Goal: Navigation & Orientation: Find specific page/section

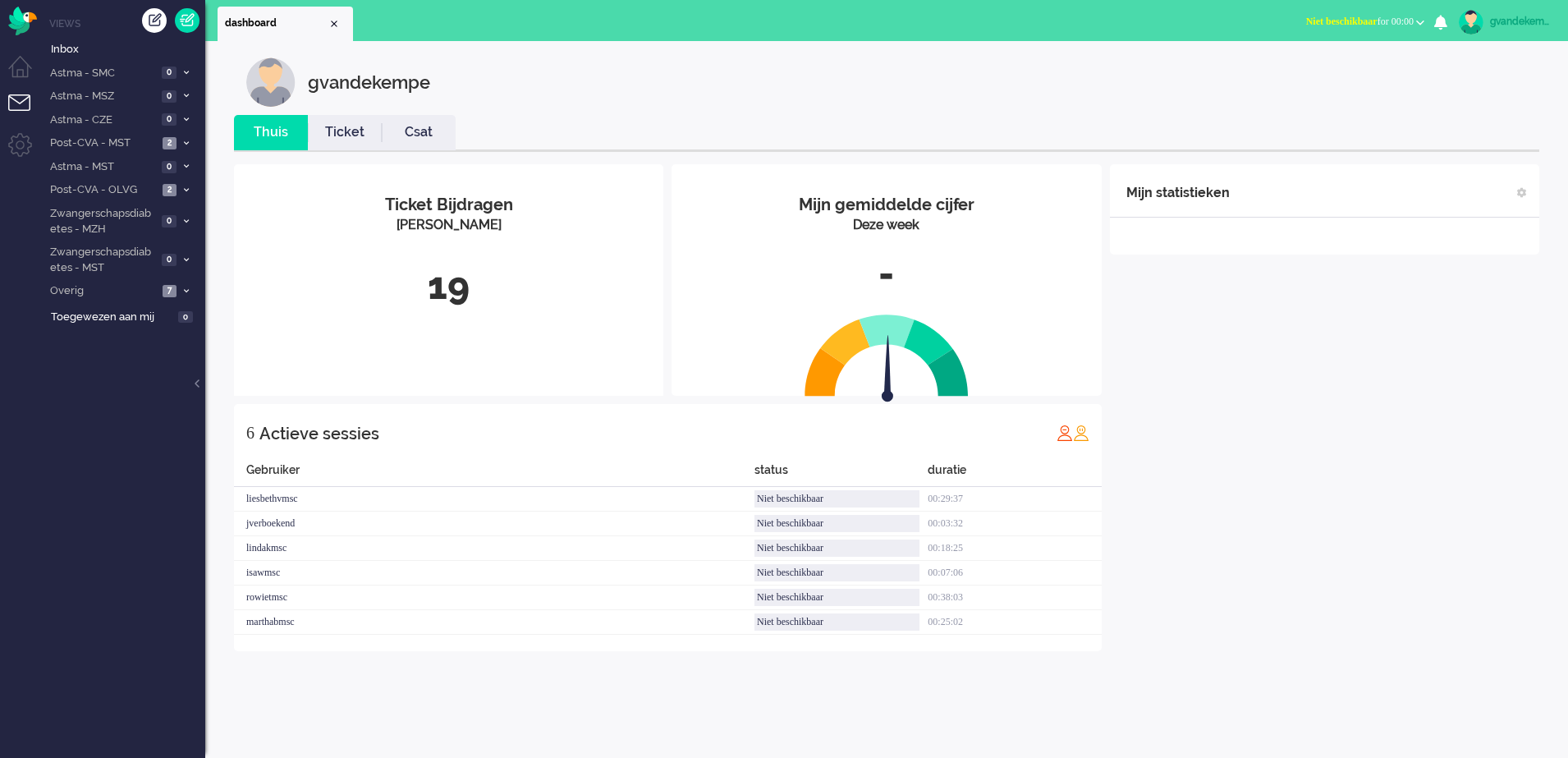
click at [1416, 23] on b "button" at bounding box center [1419, 22] width 8 height 6
click at [1308, 74] on label "Online" at bounding box center [1356, 73] width 130 height 14
click at [1256, 529] on div "Mijn statistieken + Statistieken toevoegen Bel tijd (gemiddelde dag) Wrapup tij…" at bounding box center [1324, 408] width 429 height 487
click at [187, 292] on icon at bounding box center [186, 291] width 5 height 6
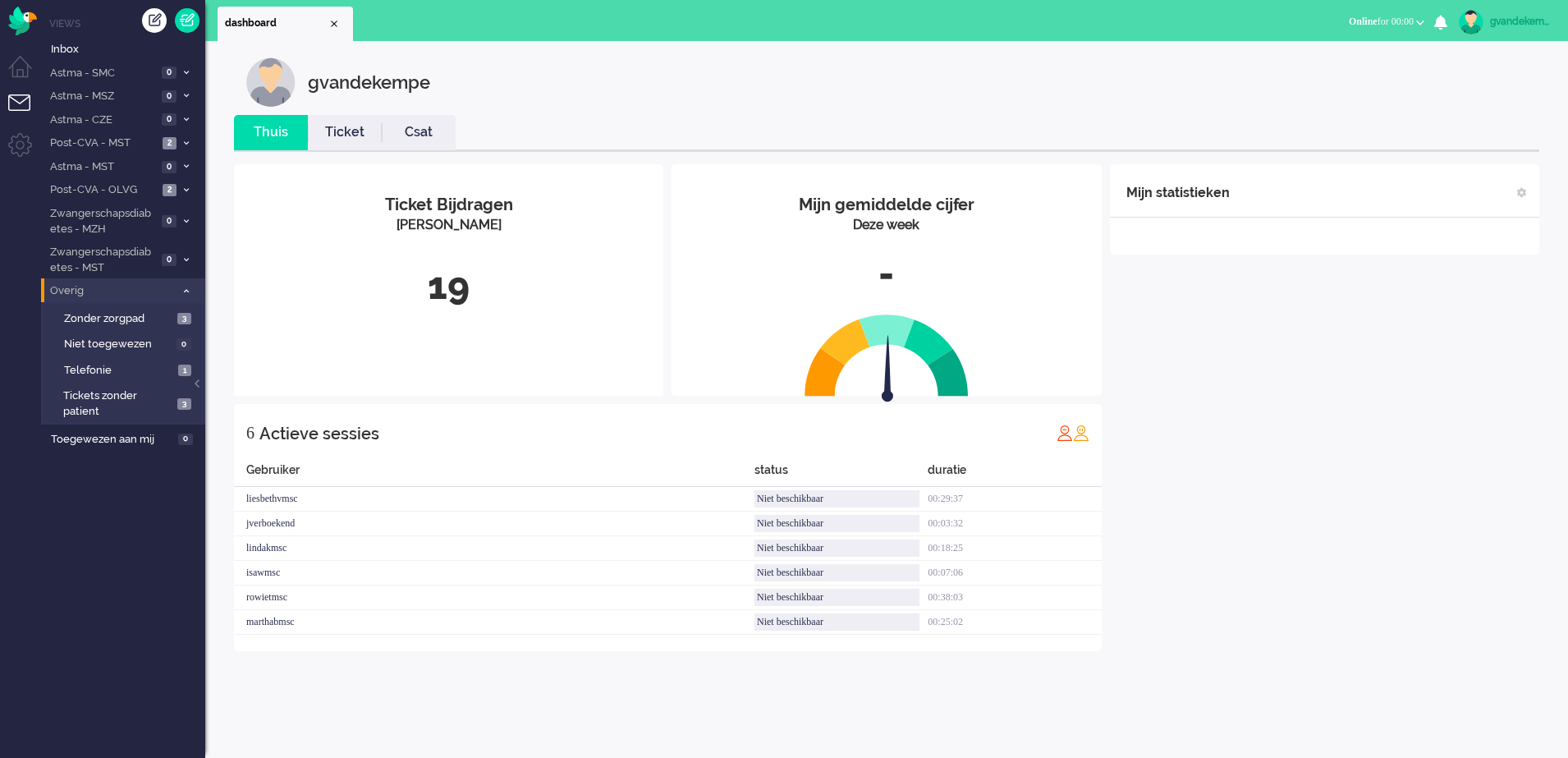
click at [187, 292] on icon at bounding box center [186, 291] width 5 height 6
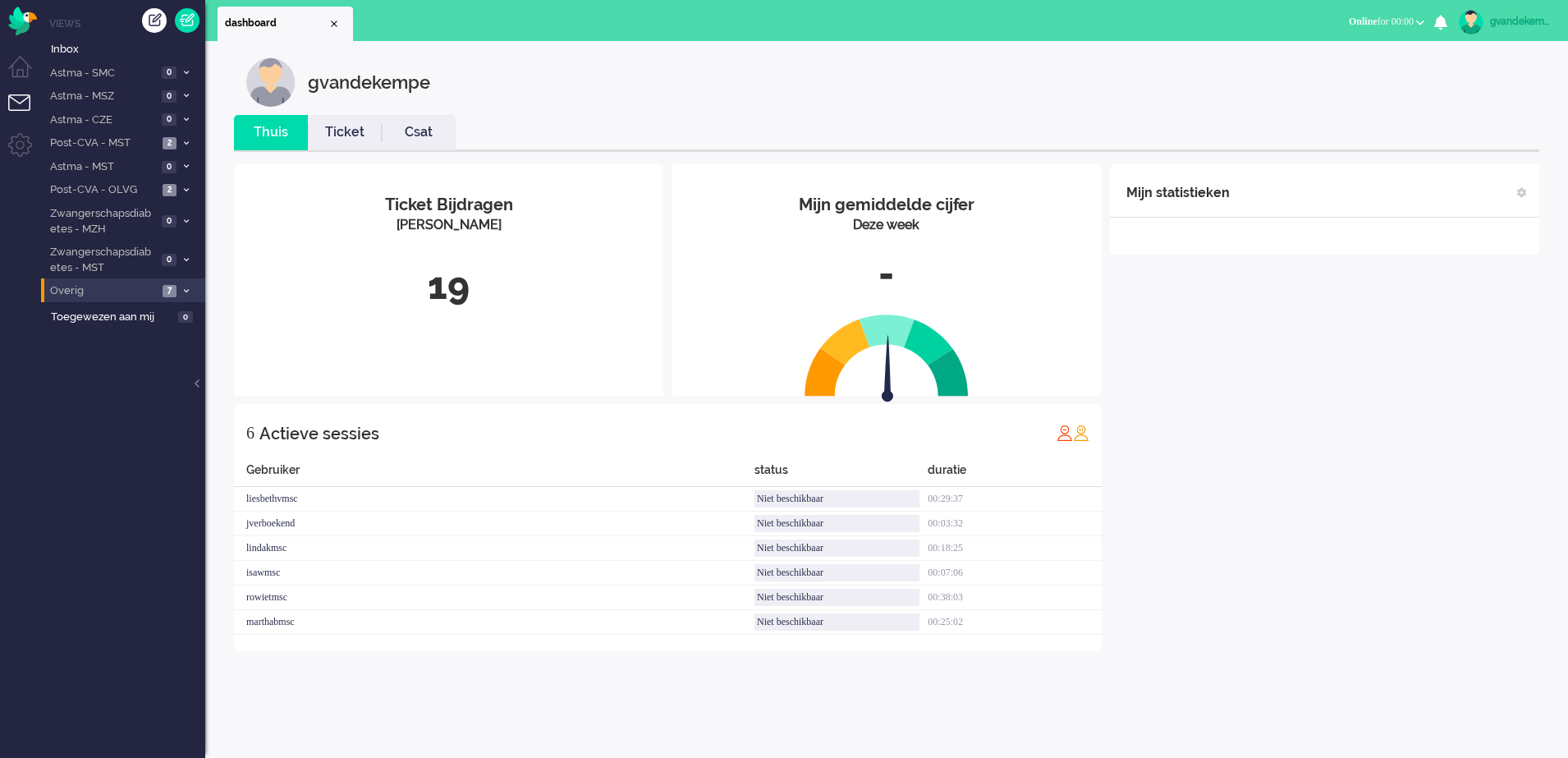
click at [186, 292] on icon at bounding box center [186, 291] width 5 height 6
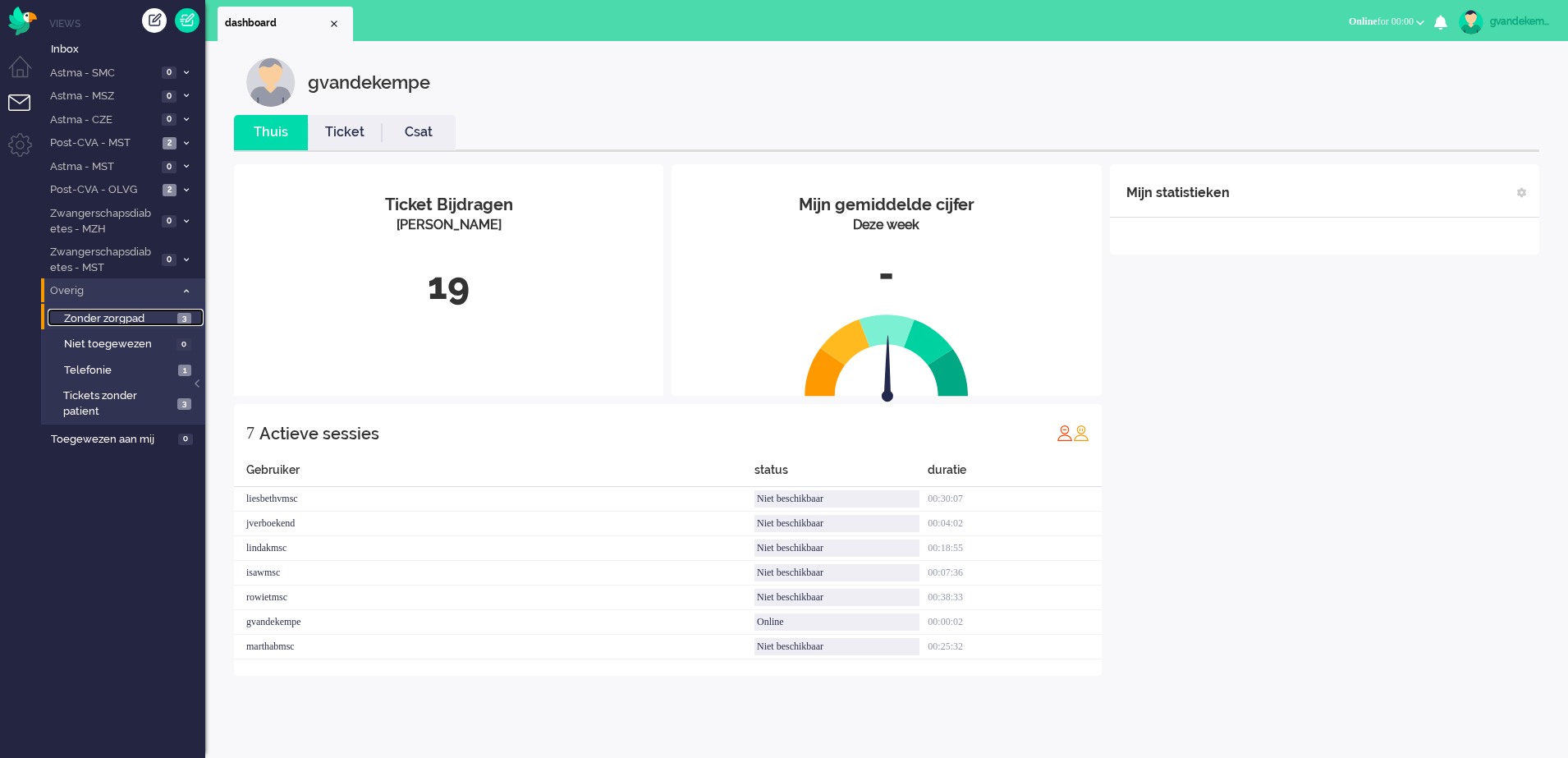
click at [165, 322] on span "Zonder zorgpad" at bounding box center [119, 319] width 110 height 16
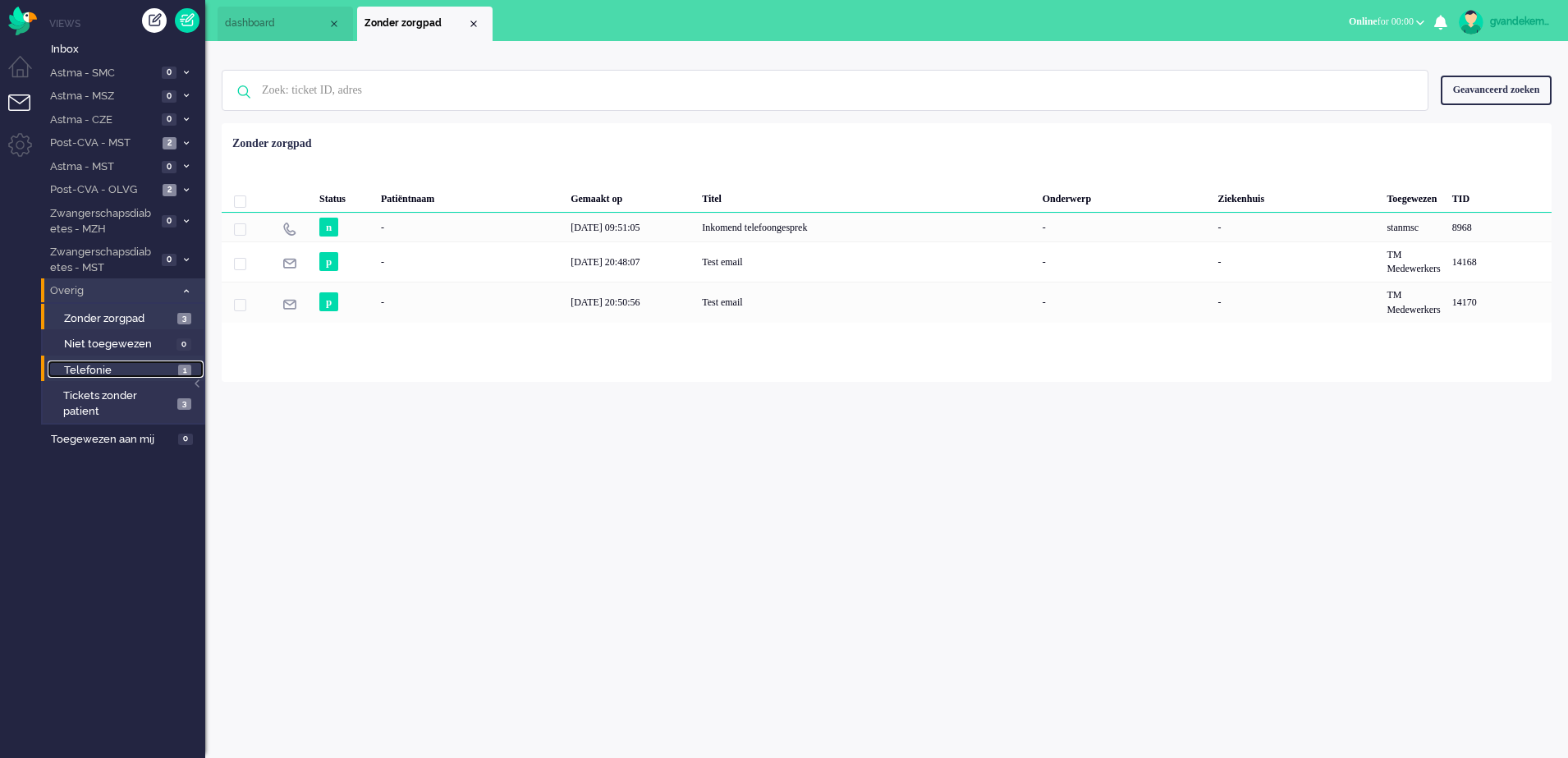
click at [190, 374] on span "1" at bounding box center [185, 371] width 13 height 12
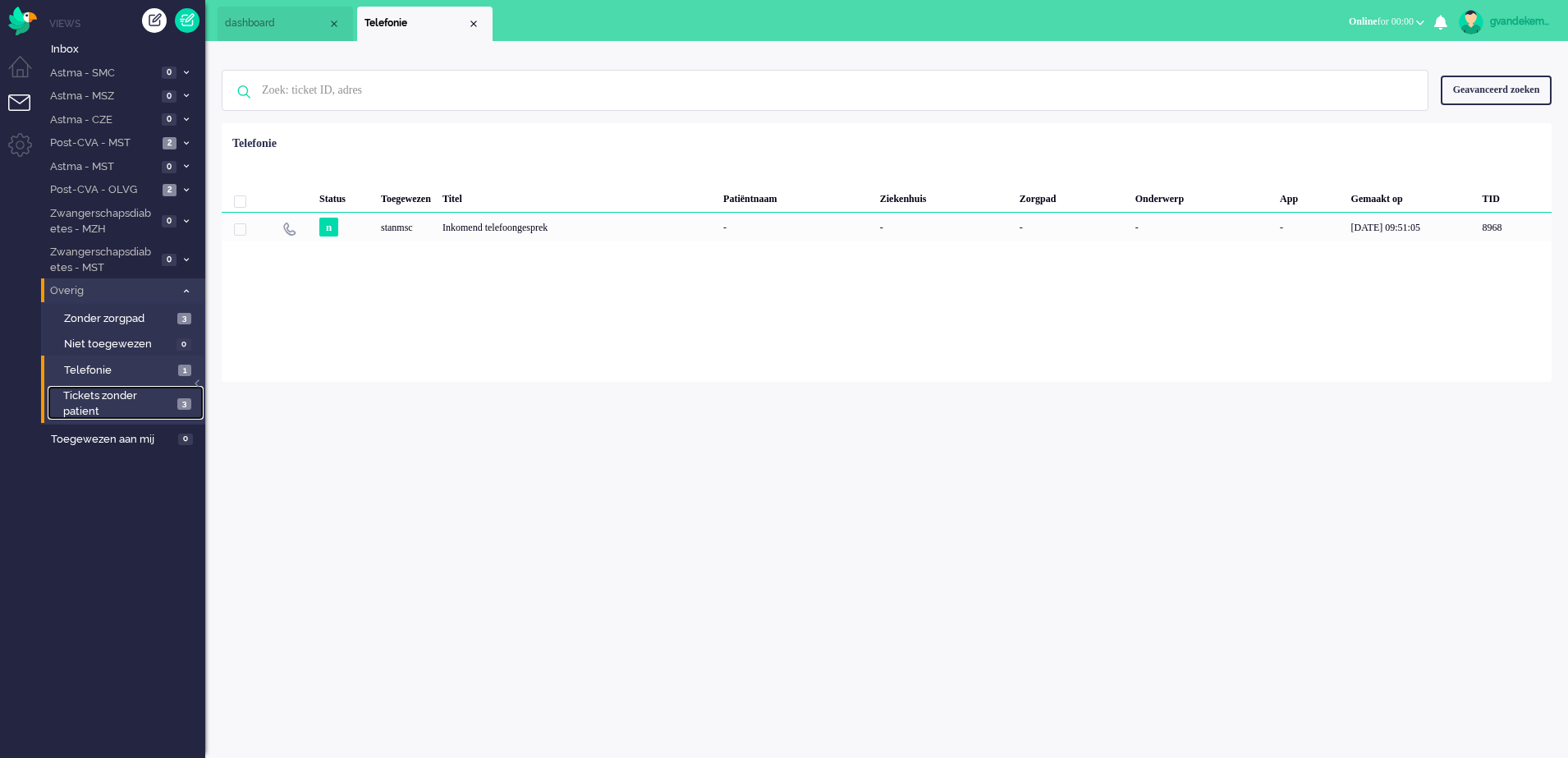
click at [184, 400] on span "3" at bounding box center [184, 404] width 14 height 12
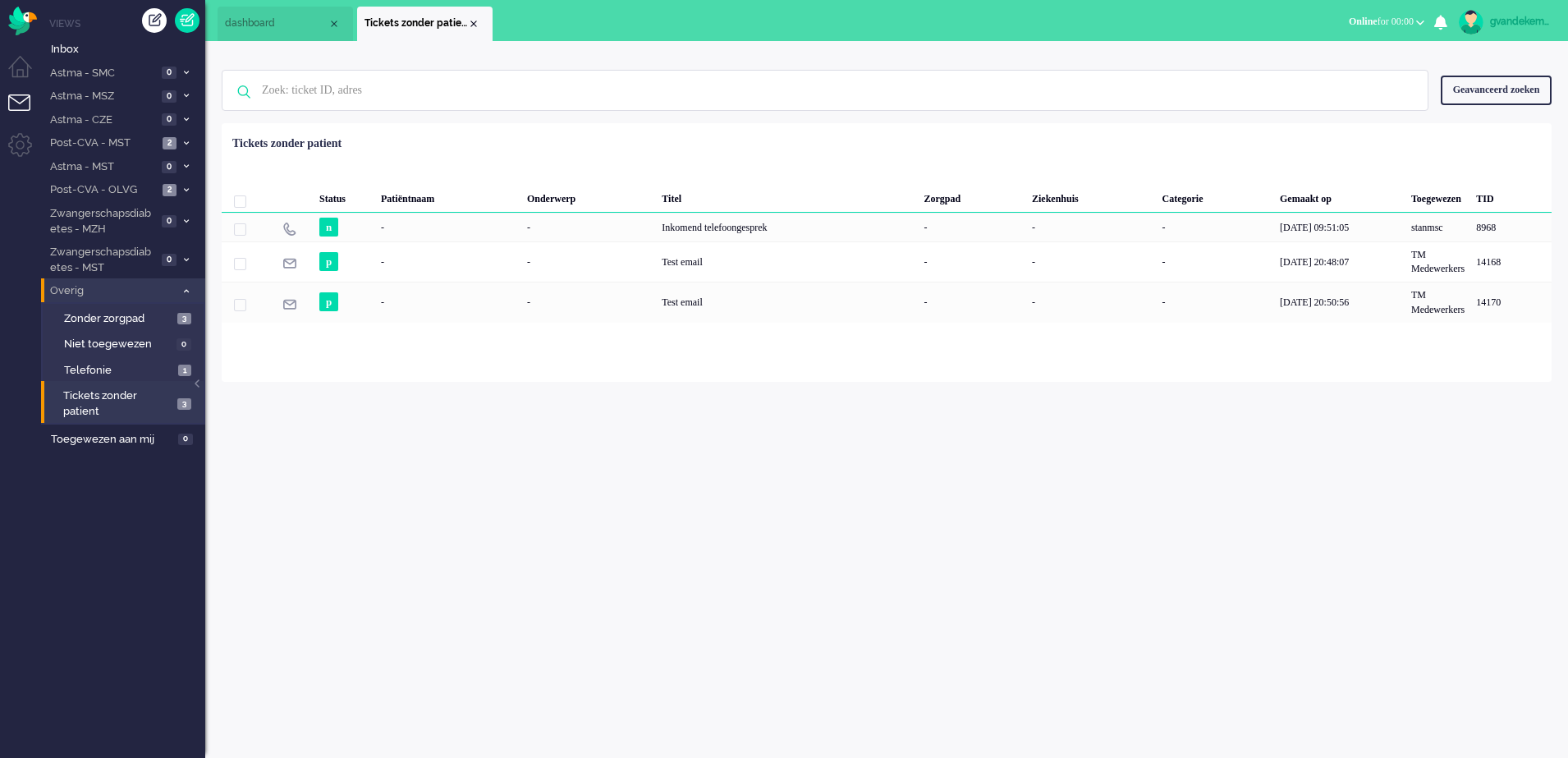
click at [182, 292] on span at bounding box center [186, 292] width 12 height 9
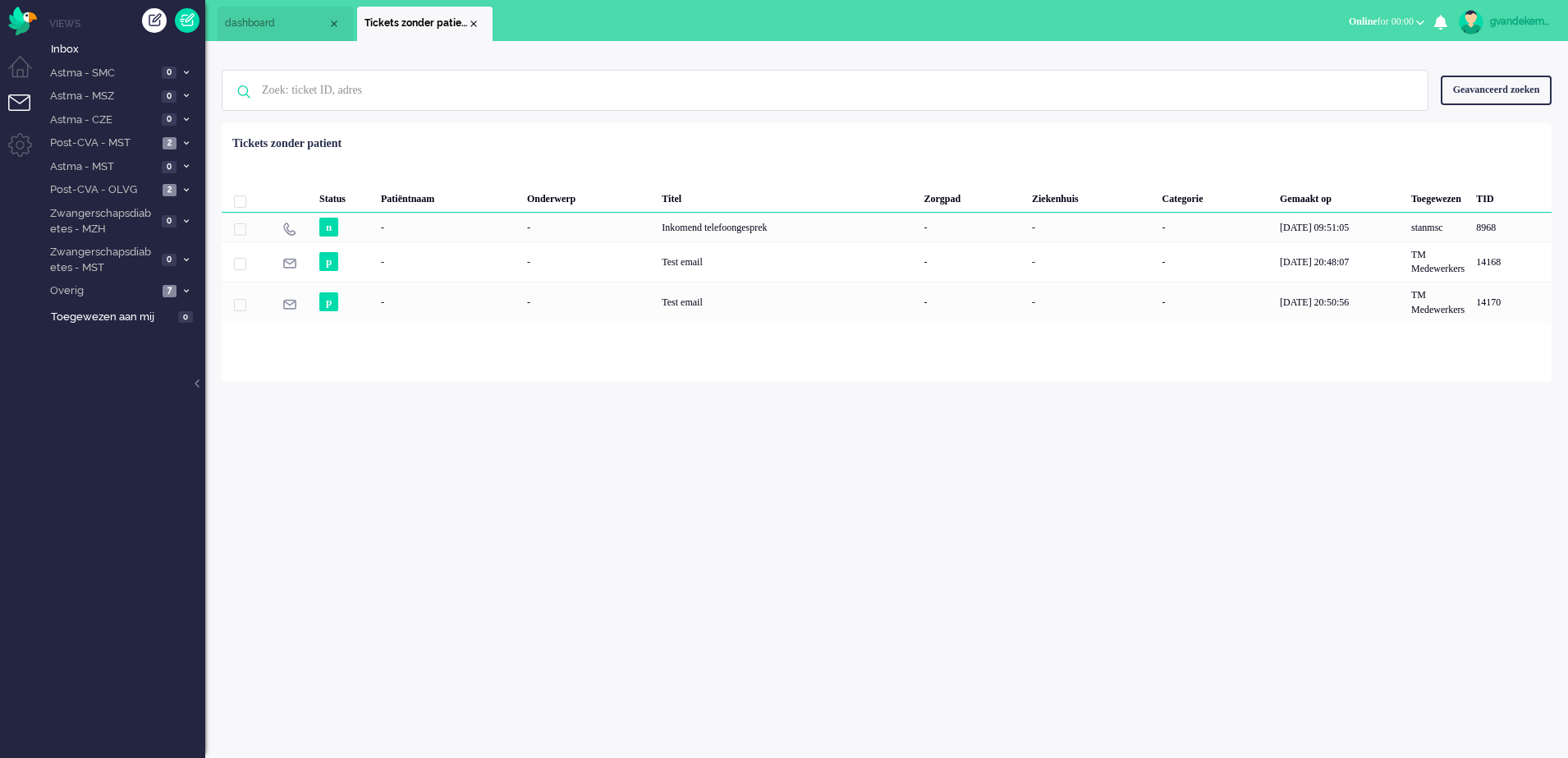
click at [1151, 498] on div "gvandekempe Thuis Ticket Csat Mijn gemiddelde cijfer Deze week - Ticket Bijdrag…" at bounding box center [887, 399] width 1363 height 717
click at [473, 22] on div "Close tab" at bounding box center [473, 24] width 13 height 13
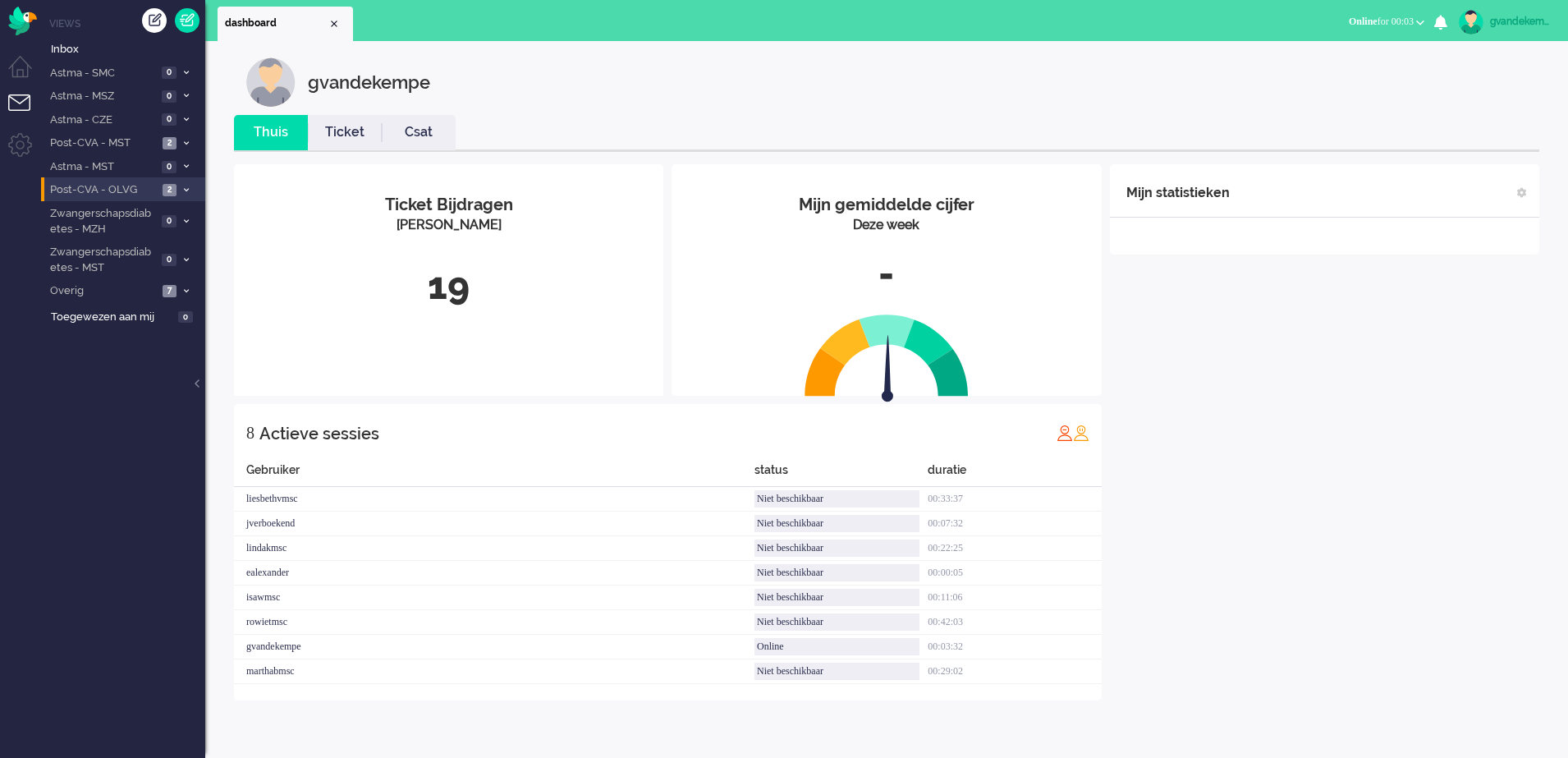
click at [186, 189] on icon at bounding box center [186, 190] width 5 height 6
click at [169, 218] on span "Open - Nieuw FO" at bounding box center [119, 217] width 110 height 16
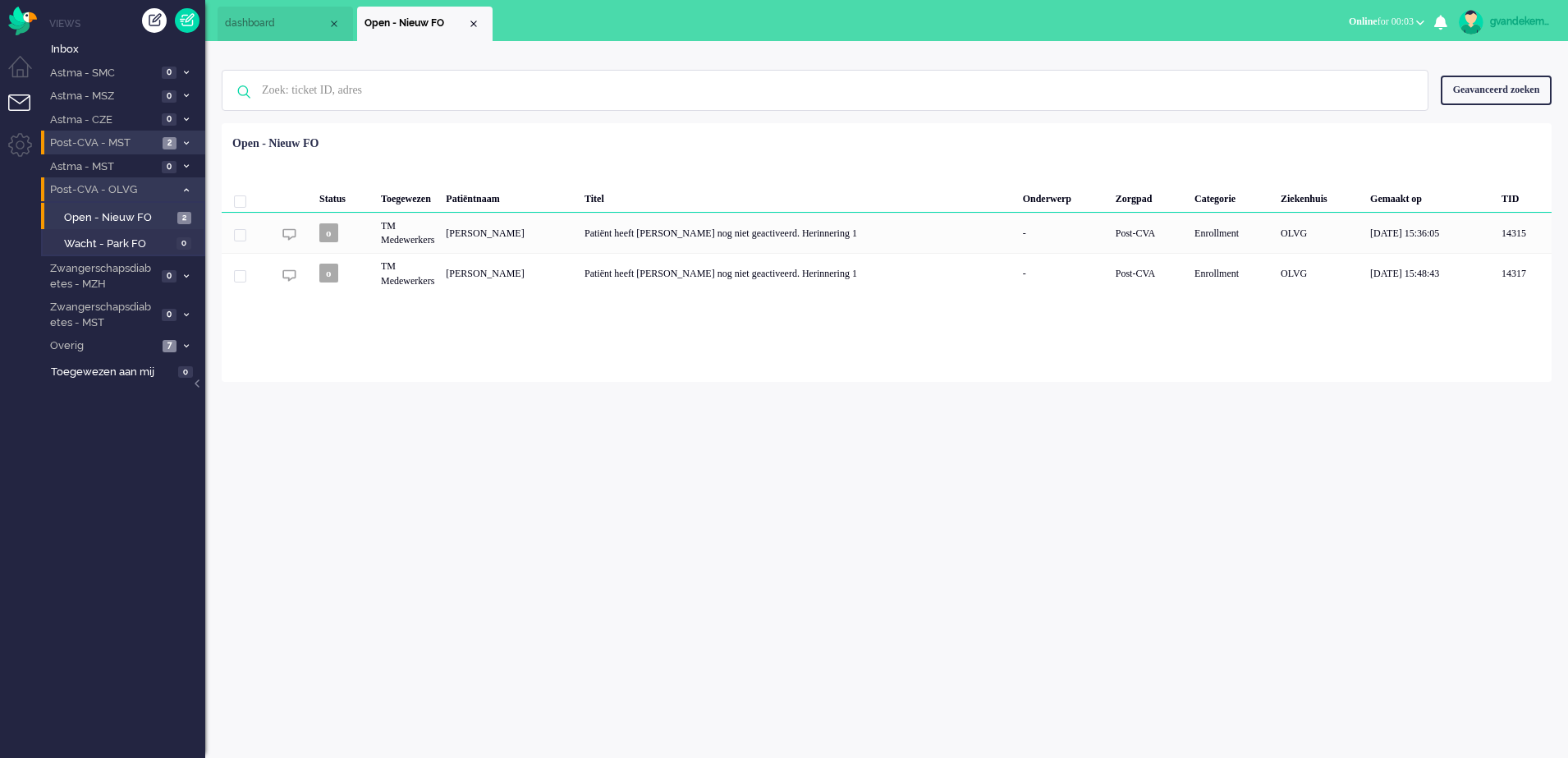
click at [175, 144] on span "2" at bounding box center [169, 143] width 14 height 12
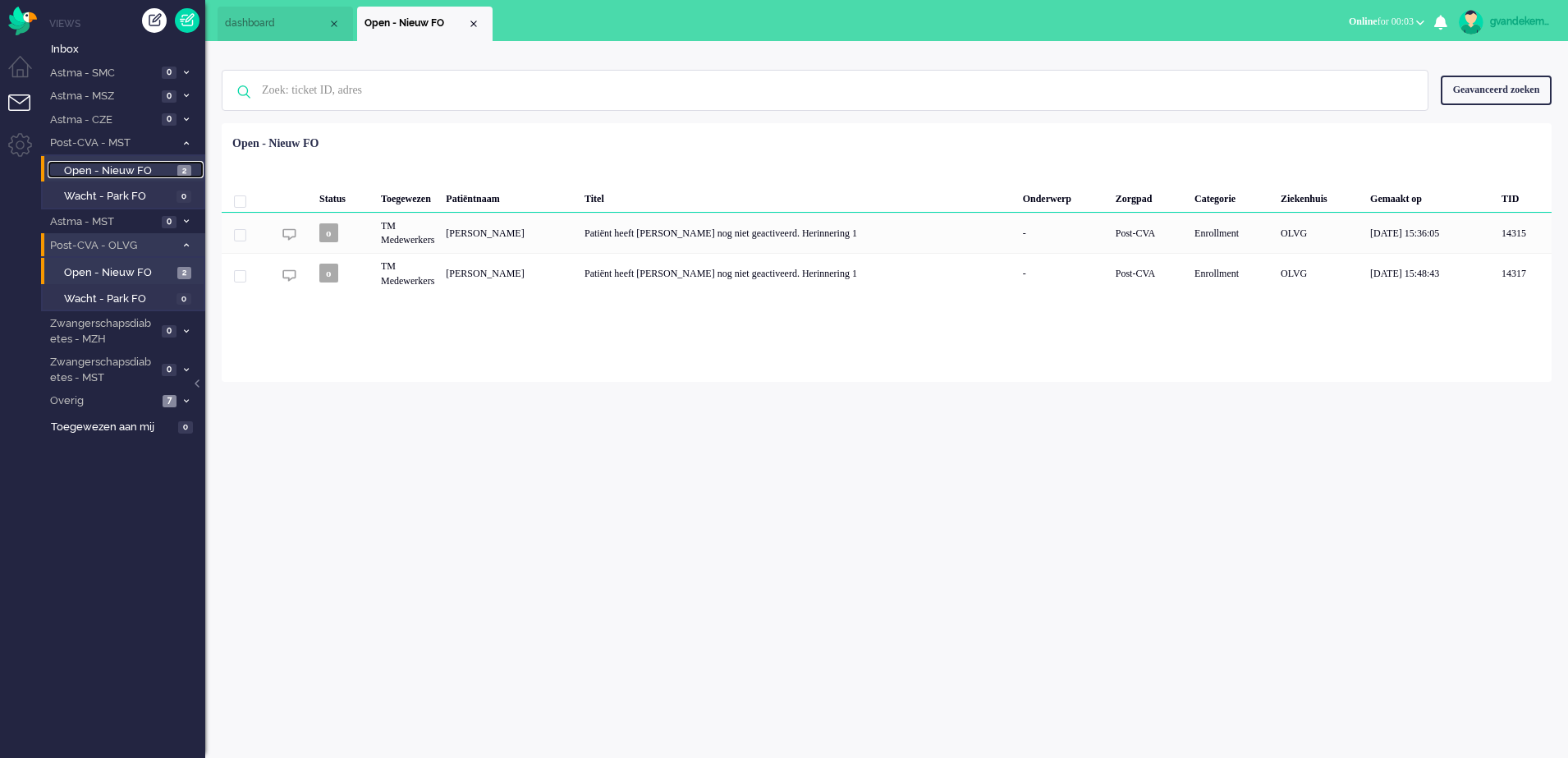
click at [157, 171] on span "Open - Nieuw FO" at bounding box center [119, 171] width 110 height 16
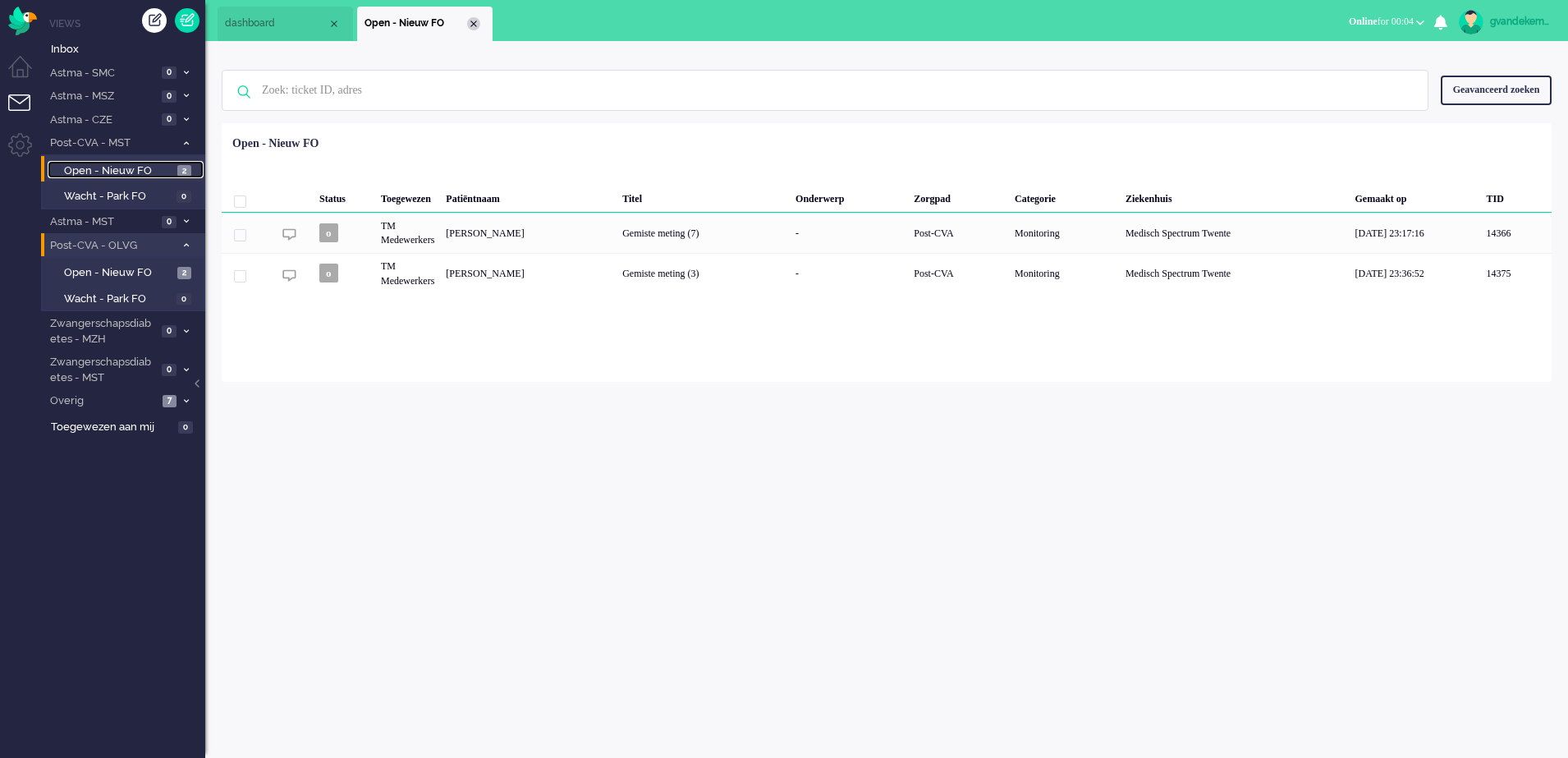
click at [472, 20] on div "Close tab" at bounding box center [473, 24] width 13 height 13
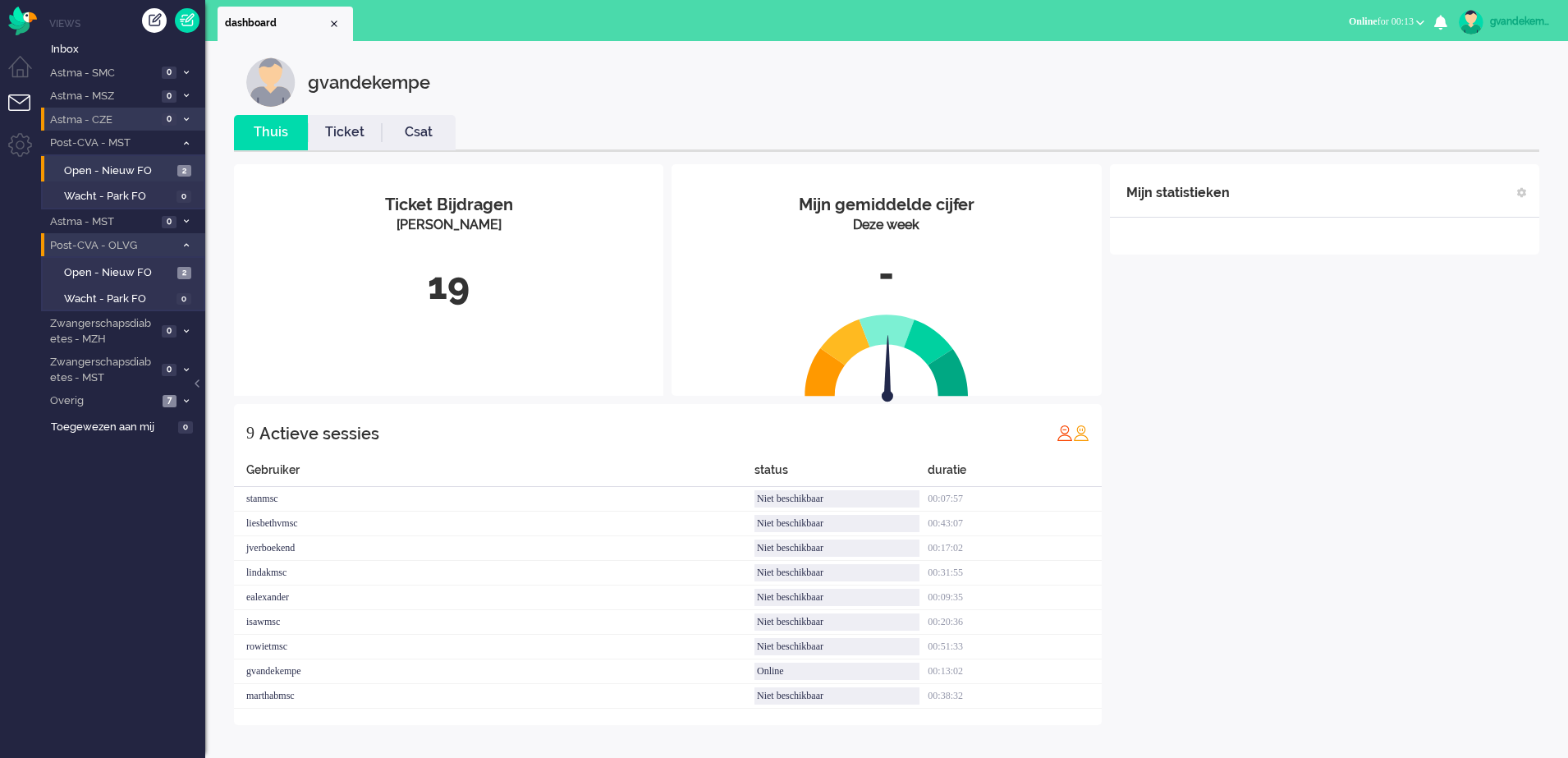
click at [187, 120] on icon at bounding box center [186, 120] width 5 height 6
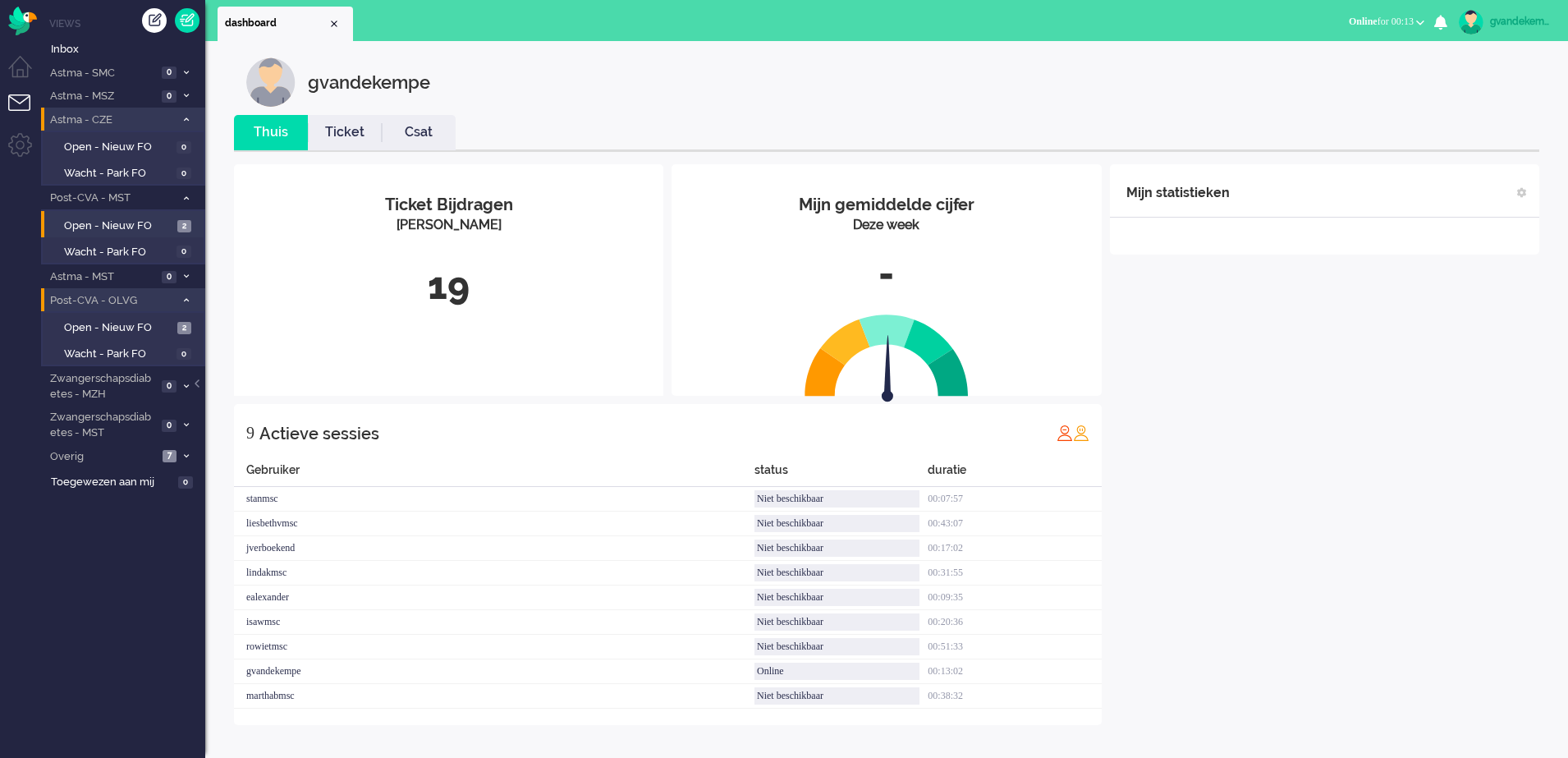
click at [187, 120] on icon at bounding box center [186, 120] width 5 height 6
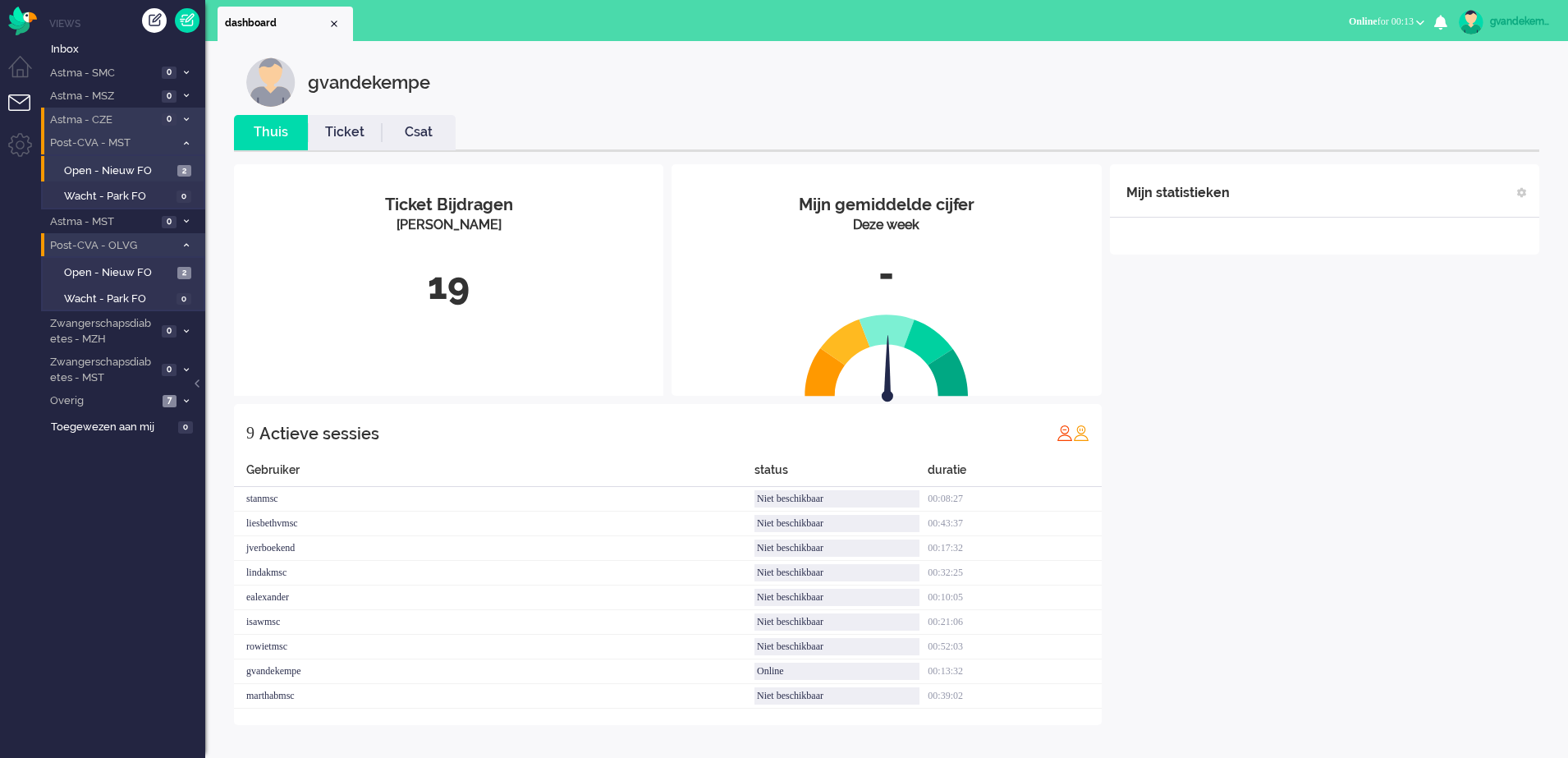
click at [188, 143] on icon at bounding box center [186, 143] width 5 height 6
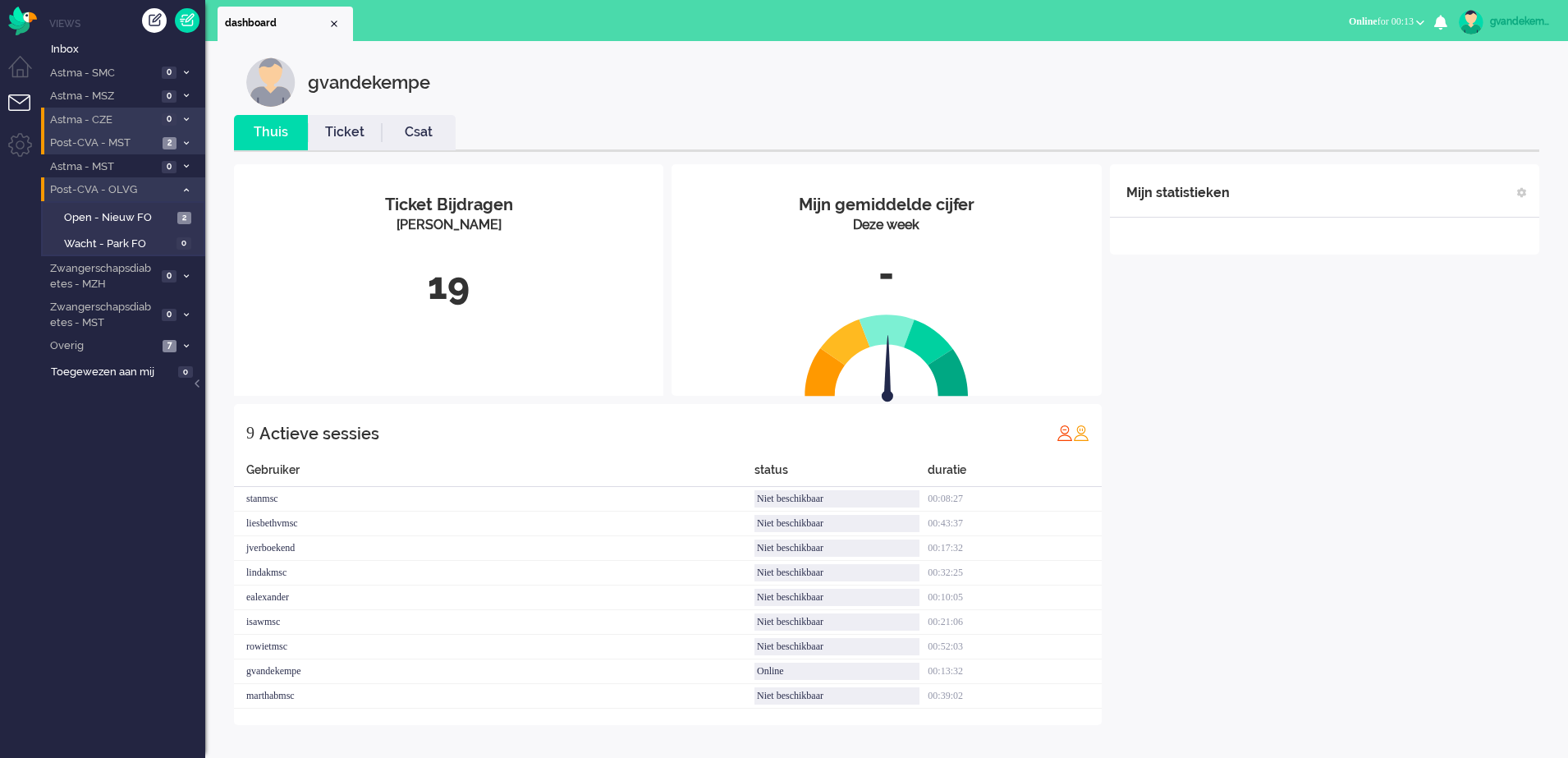
click at [185, 188] on icon at bounding box center [186, 190] width 5 height 6
click at [1332, 396] on div "Mijn statistieken + Statistieken toevoegen Bel tijd (gemiddelde dag) Wrapup tij…" at bounding box center [1324, 445] width 429 height 561
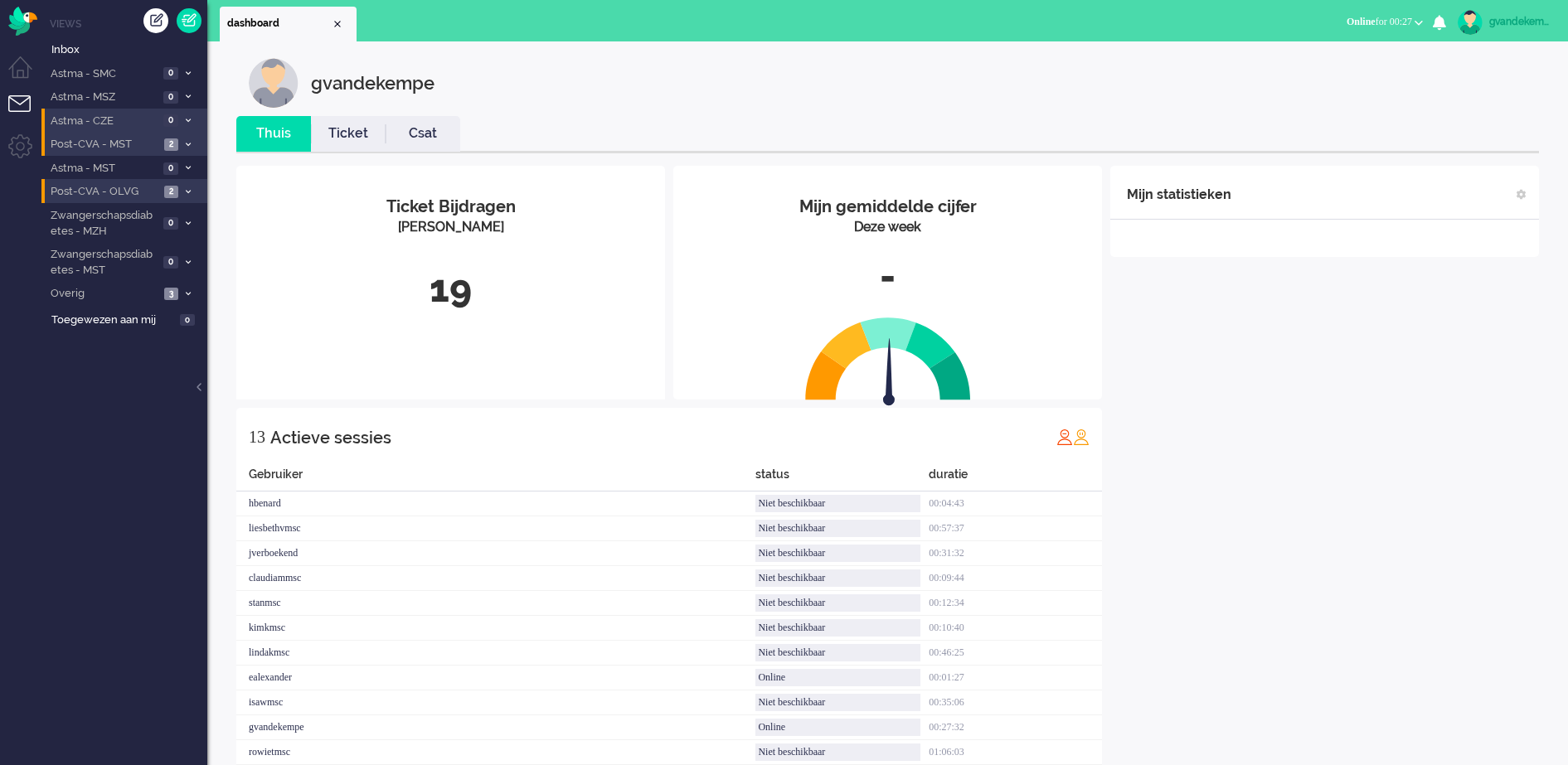
click at [1361, 540] on div "Mijn statistieken + Statistieken toevoegen Bel tijd (gemiddelde dag) Wrapup tij…" at bounding box center [1324, 499] width 429 height 666
click at [189, 290] on span at bounding box center [188, 294] width 12 height 9
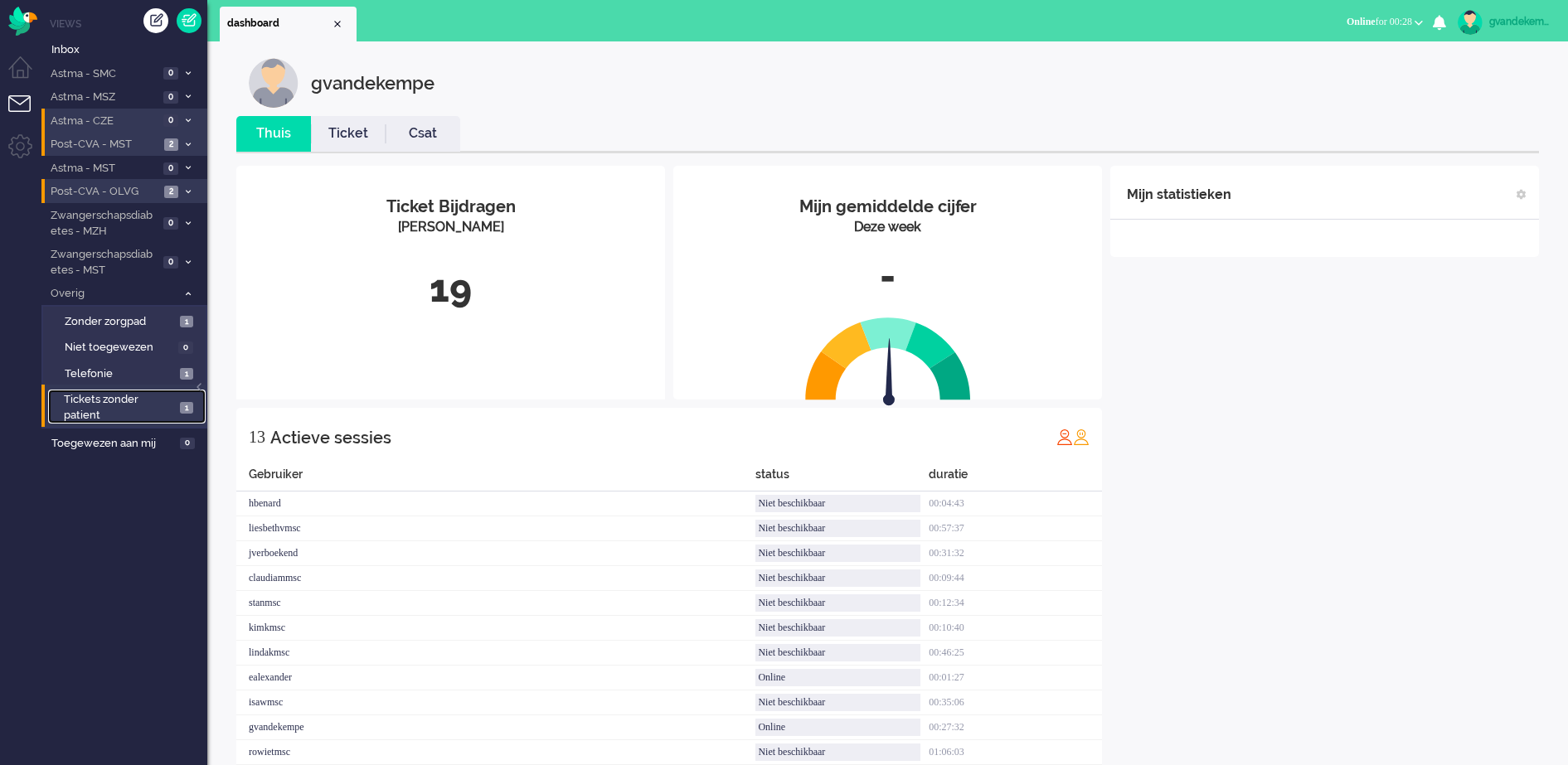
click at [158, 406] on span "Tickets zonder patient" at bounding box center [119, 407] width 111 height 31
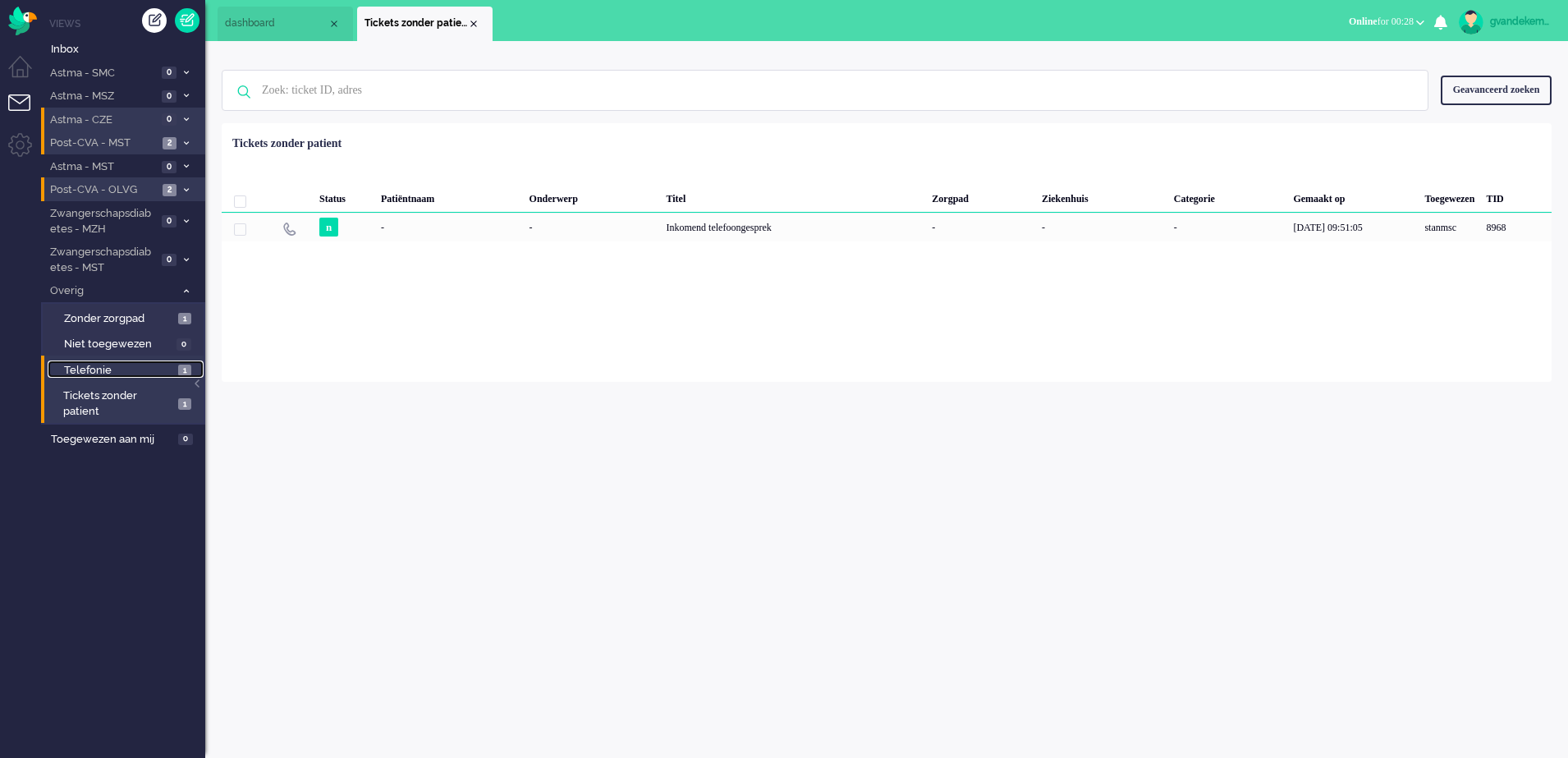
click at [174, 371] on link "Telefonie 1" at bounding box center [125, 369] width 156 height 18
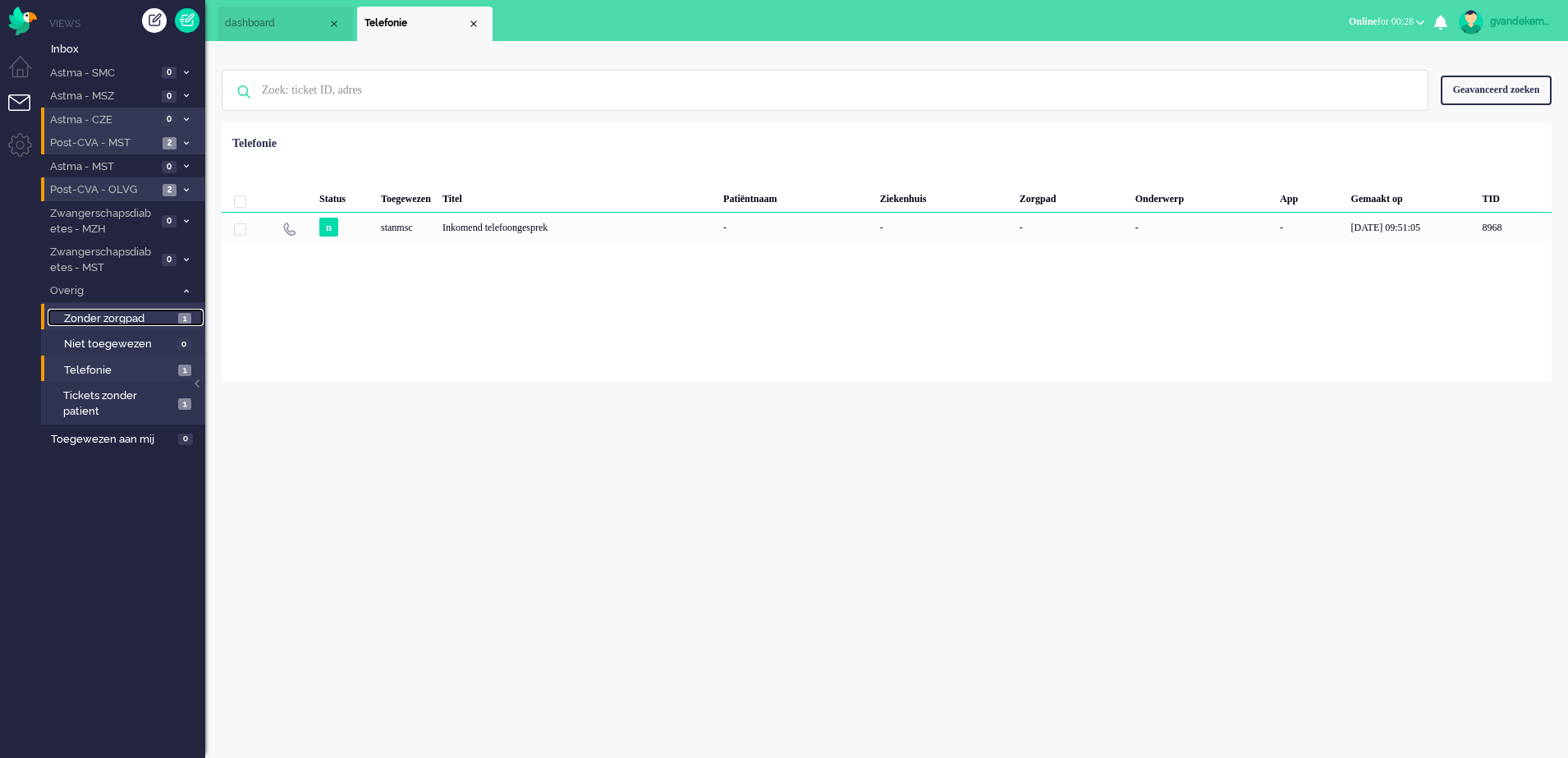
click at [172, 315] on span "Zonder zorgpad" at bounding box center [119, 319] width 110 height 16
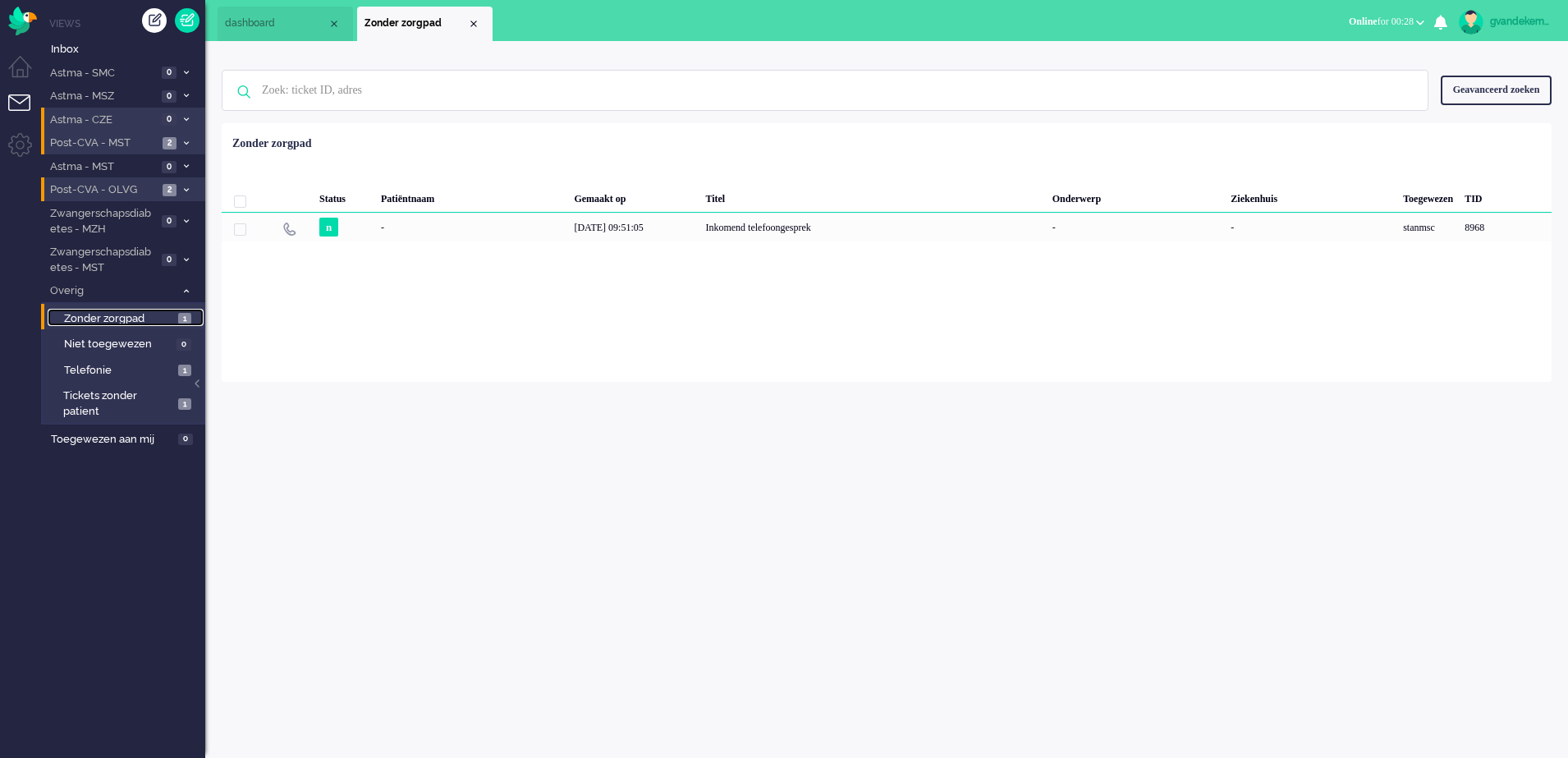
click at [477, 21] on div "Close tab" at bounding box center [473, 24] width 13 height 13
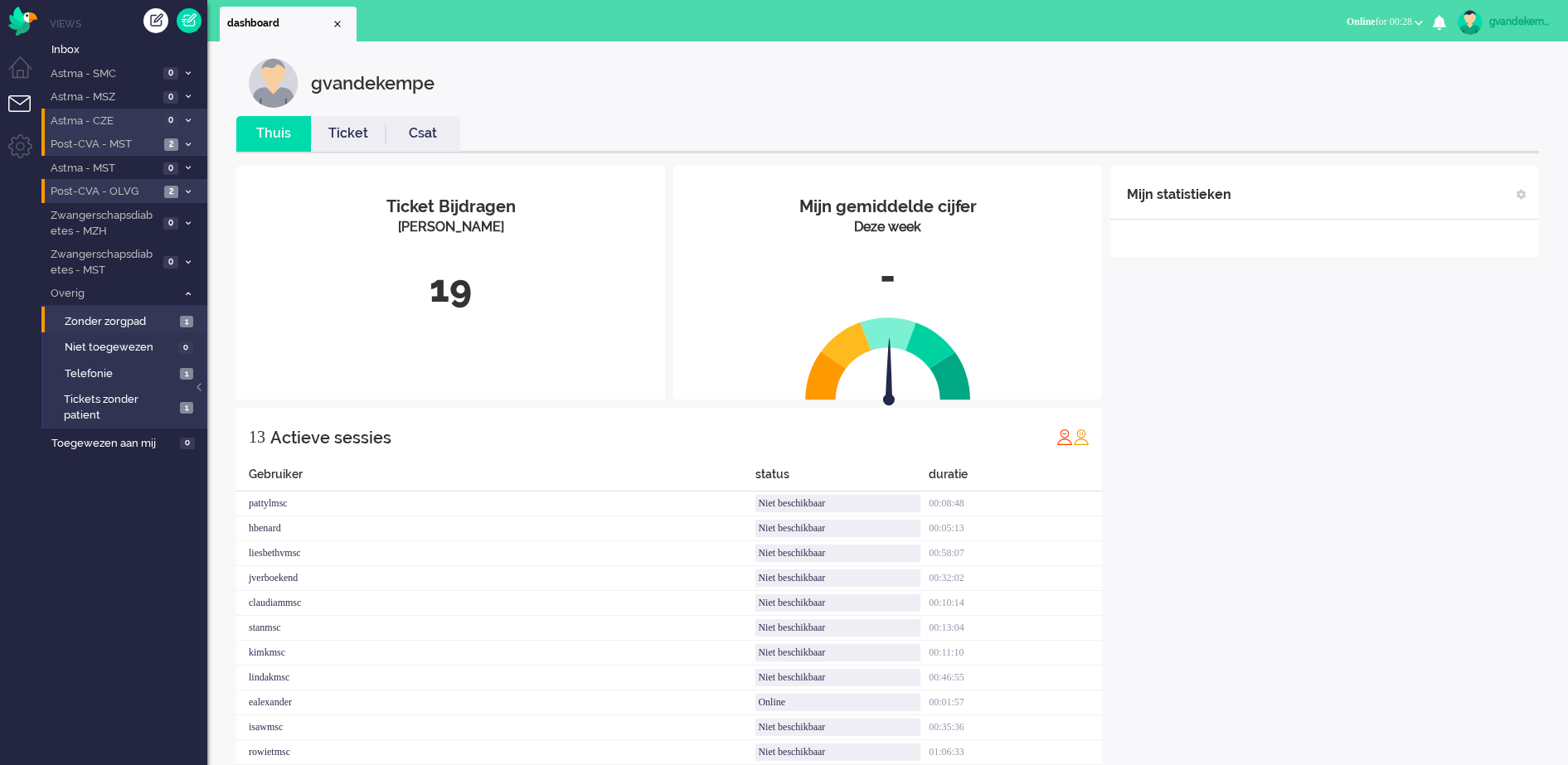
click at [1270, 381] on div "Mijn statistieken + Statistieken toevoegen Bel tijd (gemiddelde dag) Wrapup tij…" at bounding box center [1324, 499] width 429 height 666
click at [1405, 383] on div "Mijn statistieken + Statistieken toevoegen Bel tijd (gemiddelde dag) Wrapup tij…" at bounding box center [1324, 499] width 429 height 666
click at [169, 191] on span "2" at bounding box center [171, 191] width 14 height 12
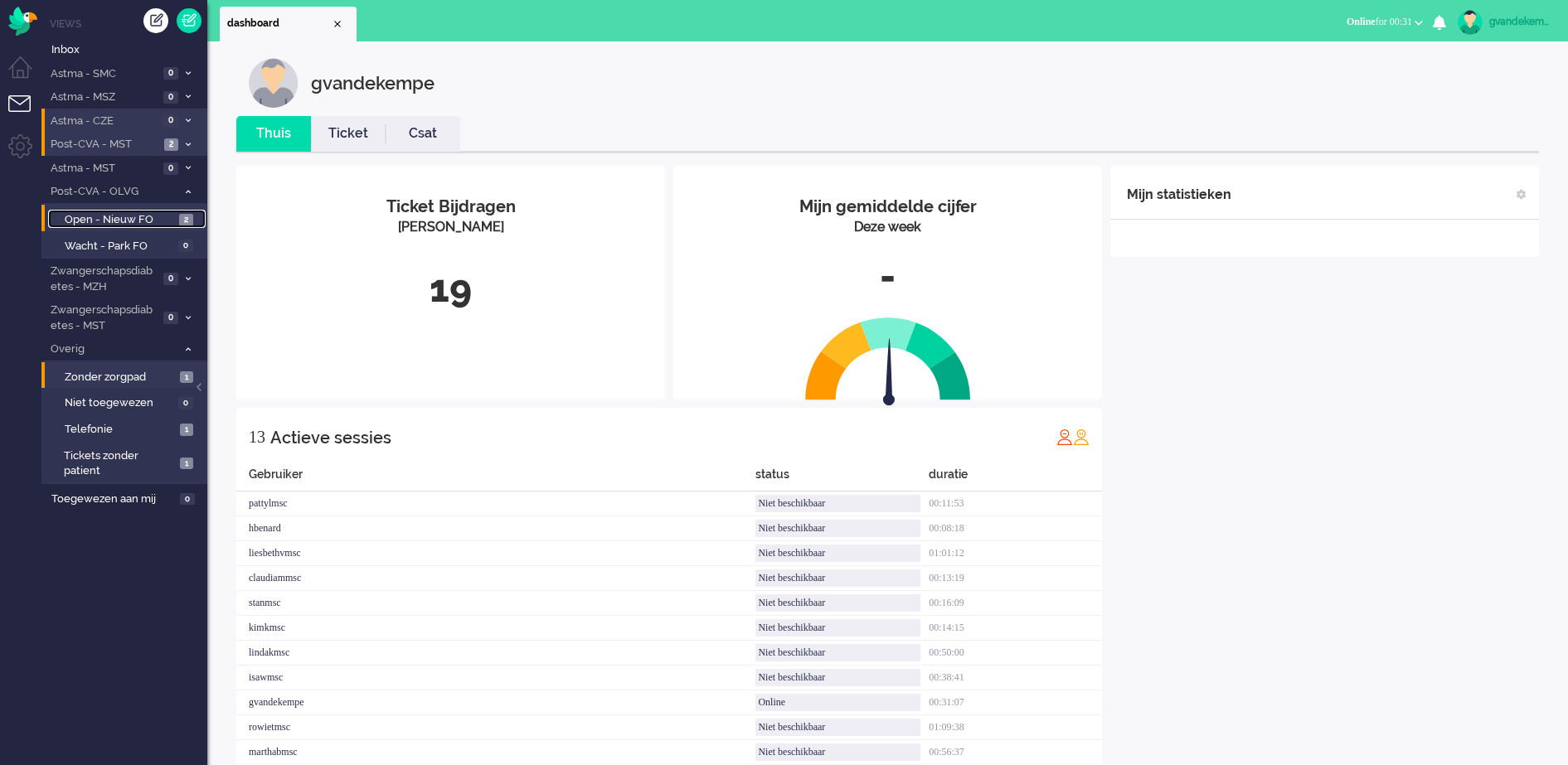
click at [176, 224] on link "Open - Nieuw FO 2" at bounding box center [127, 218] width 158 height 18
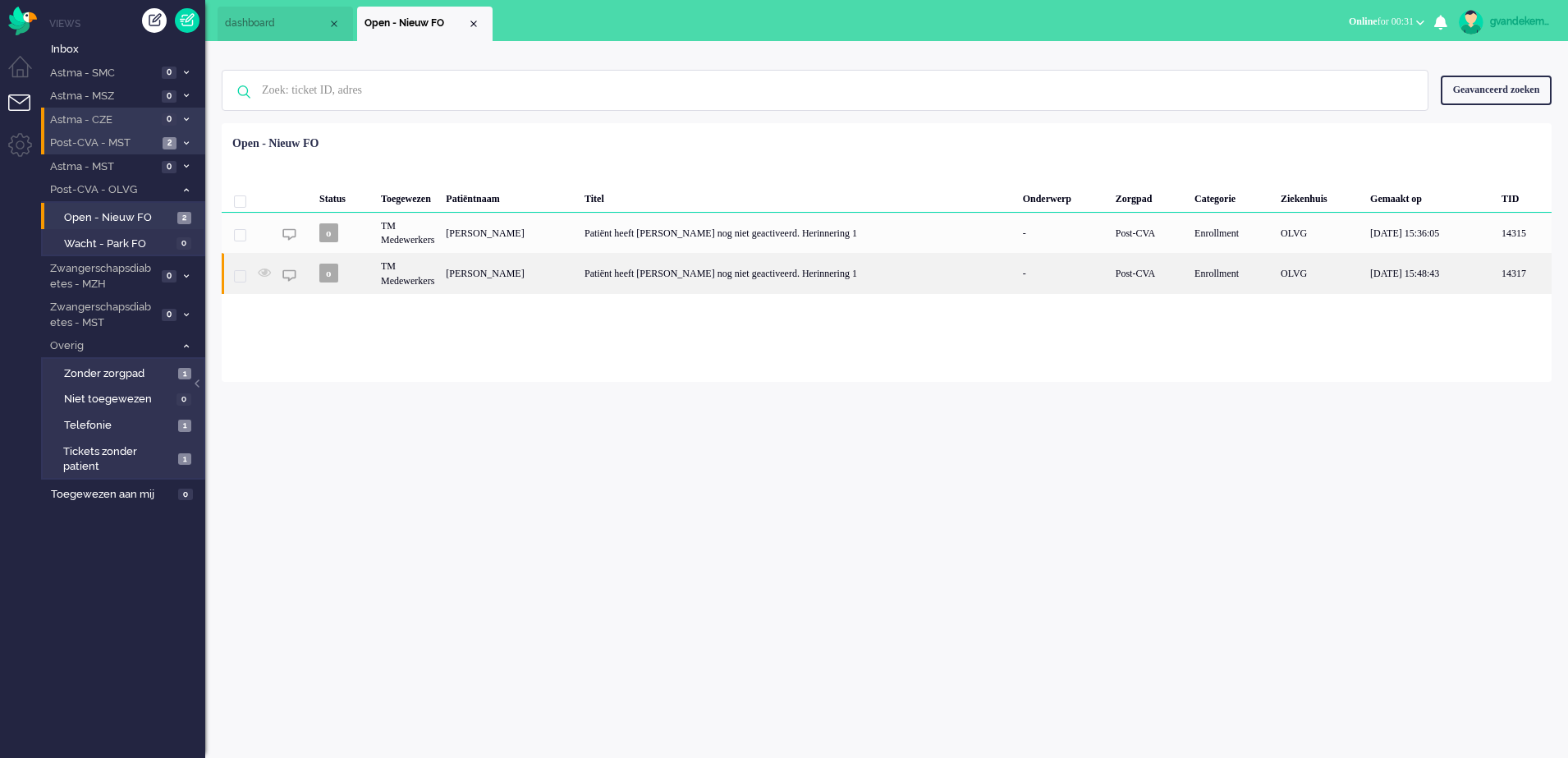
click at [1081, 274] on div "-" at bounding box center [1063, 272] width 93 height 40
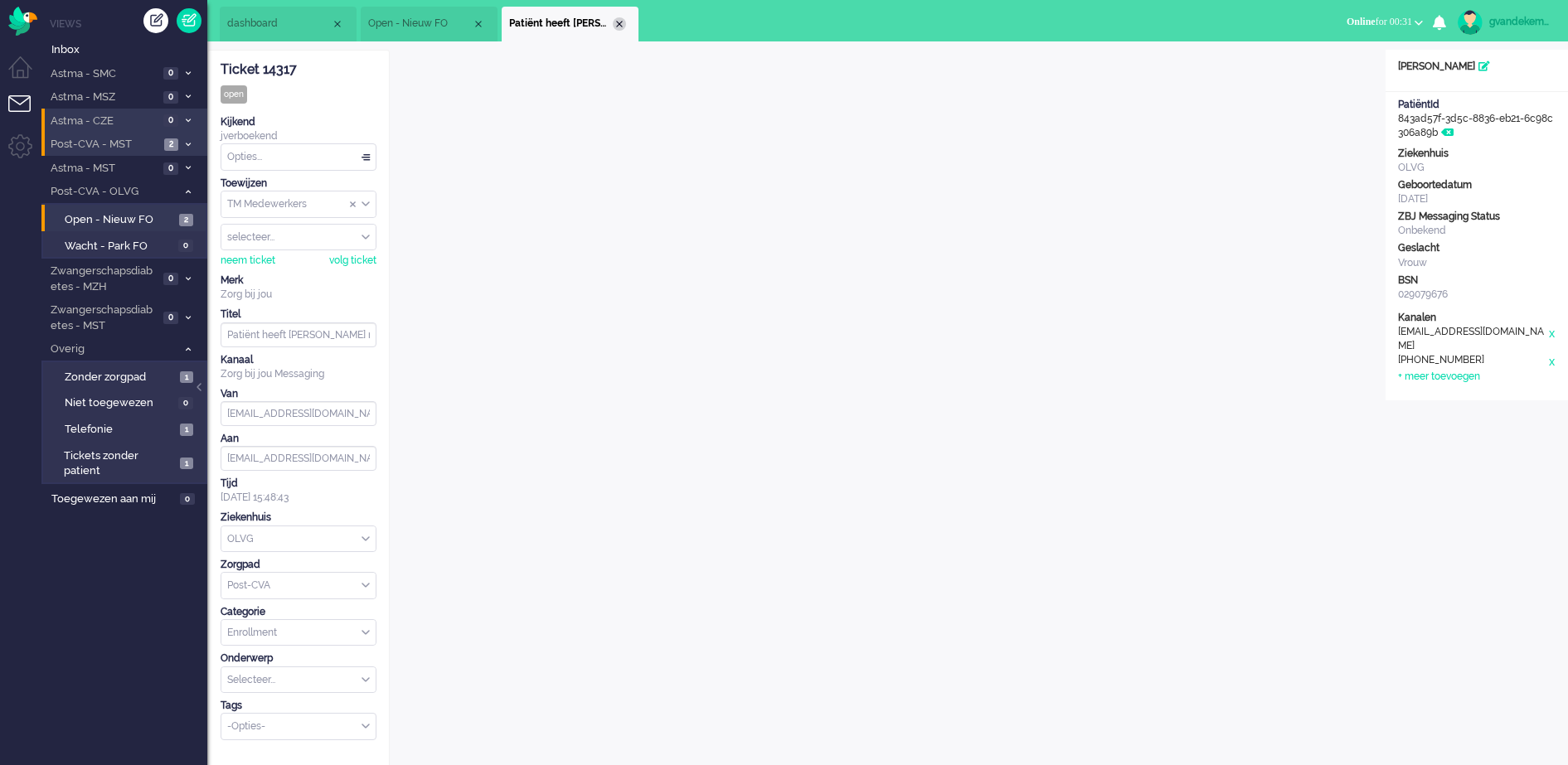
click at [619, 25] on div "Close tab" at bounding box center [619, 24] width 13 height 13
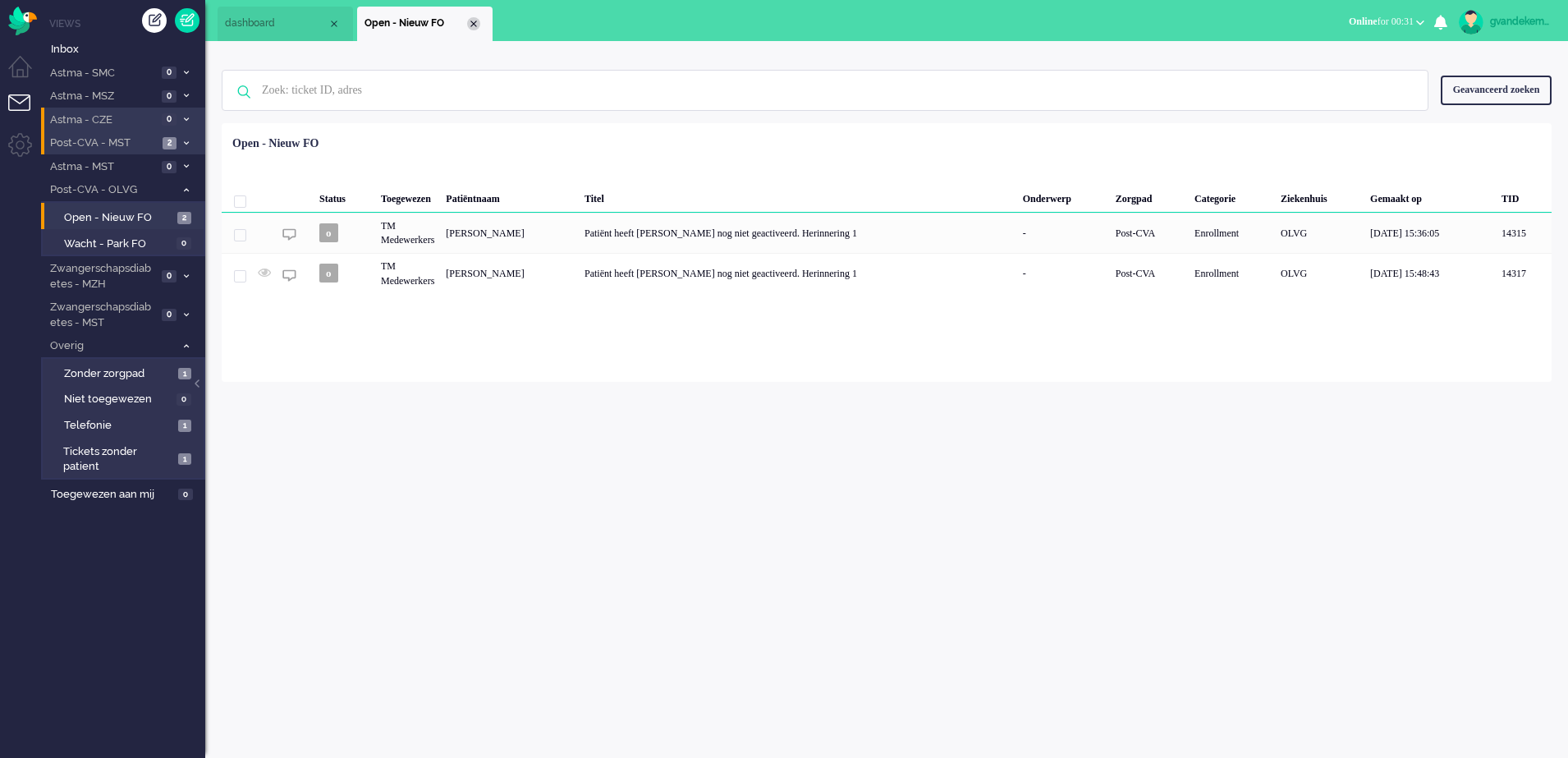
click at [471, 25] on div "Close tab" at bounding box center [473, 24] width 13 height 13
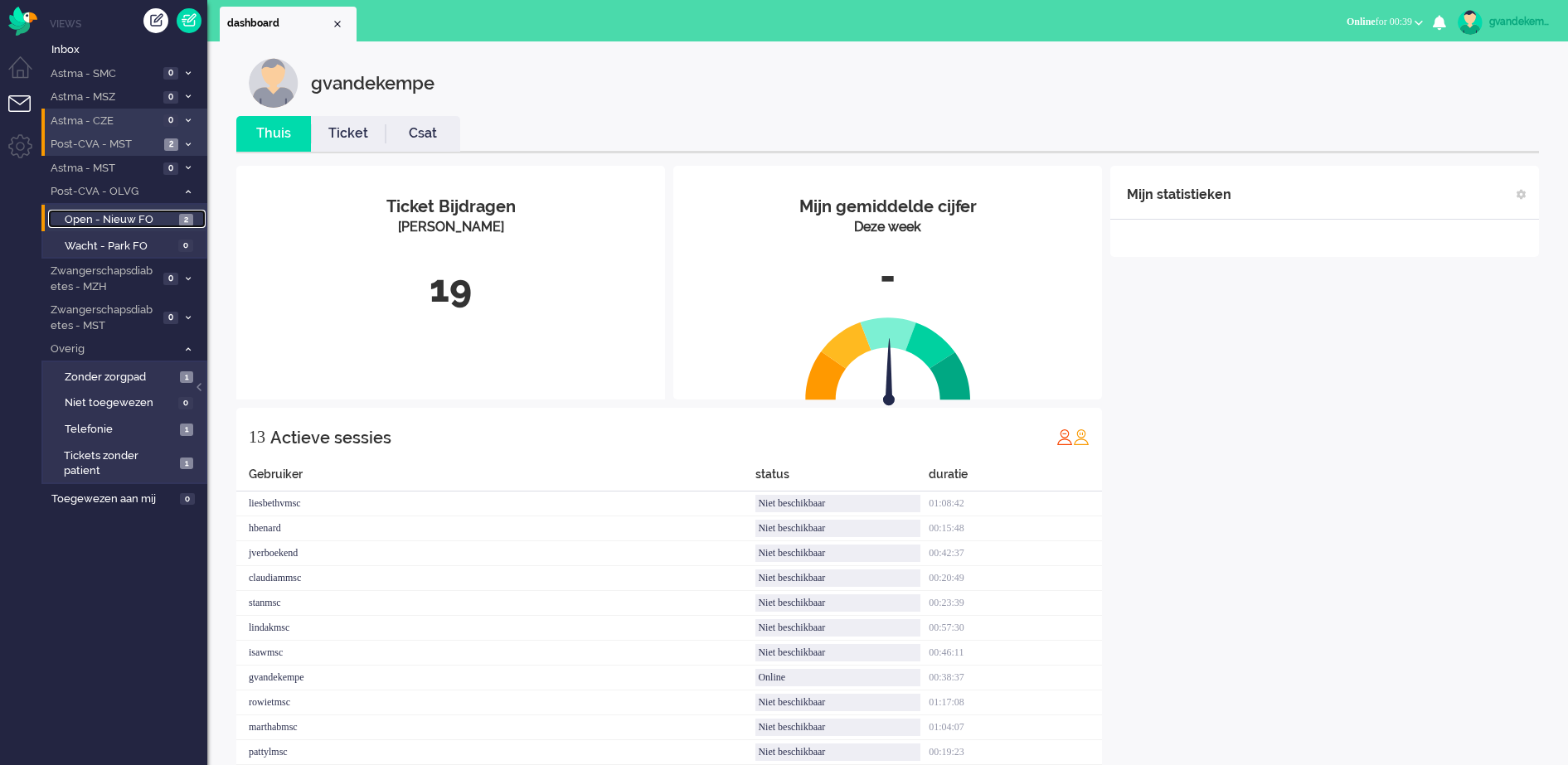
click at [176, 222] on link "Open - Nieuw FO 2" at bounding box center [127, 218] width 158 height 18
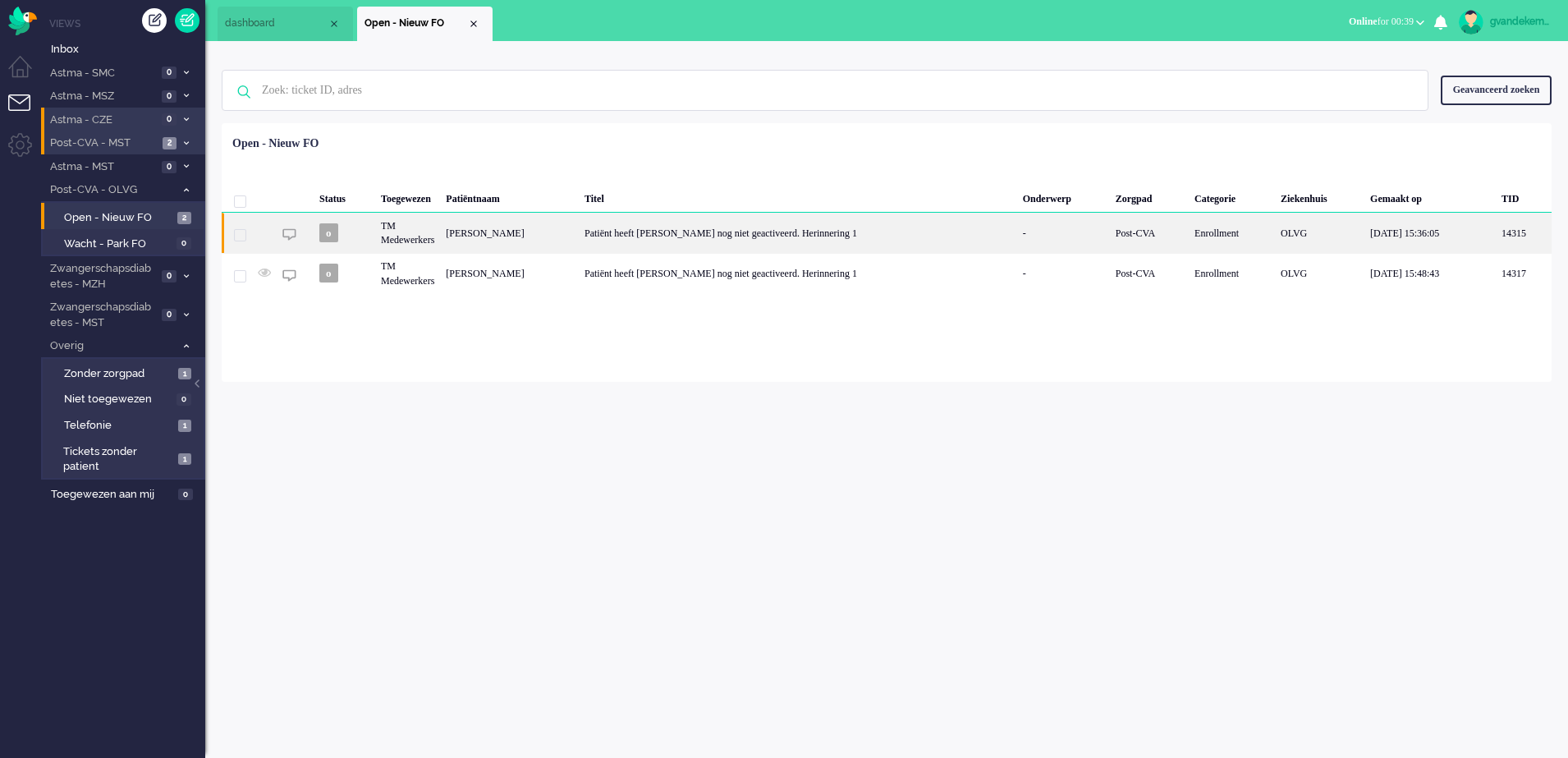
click at [589, 225] on div "Patiënt heeft [PERSON_NAME] nog niet geactiveerd. Herinnering 1" at bounding box center [797, 232] width 438 height 40
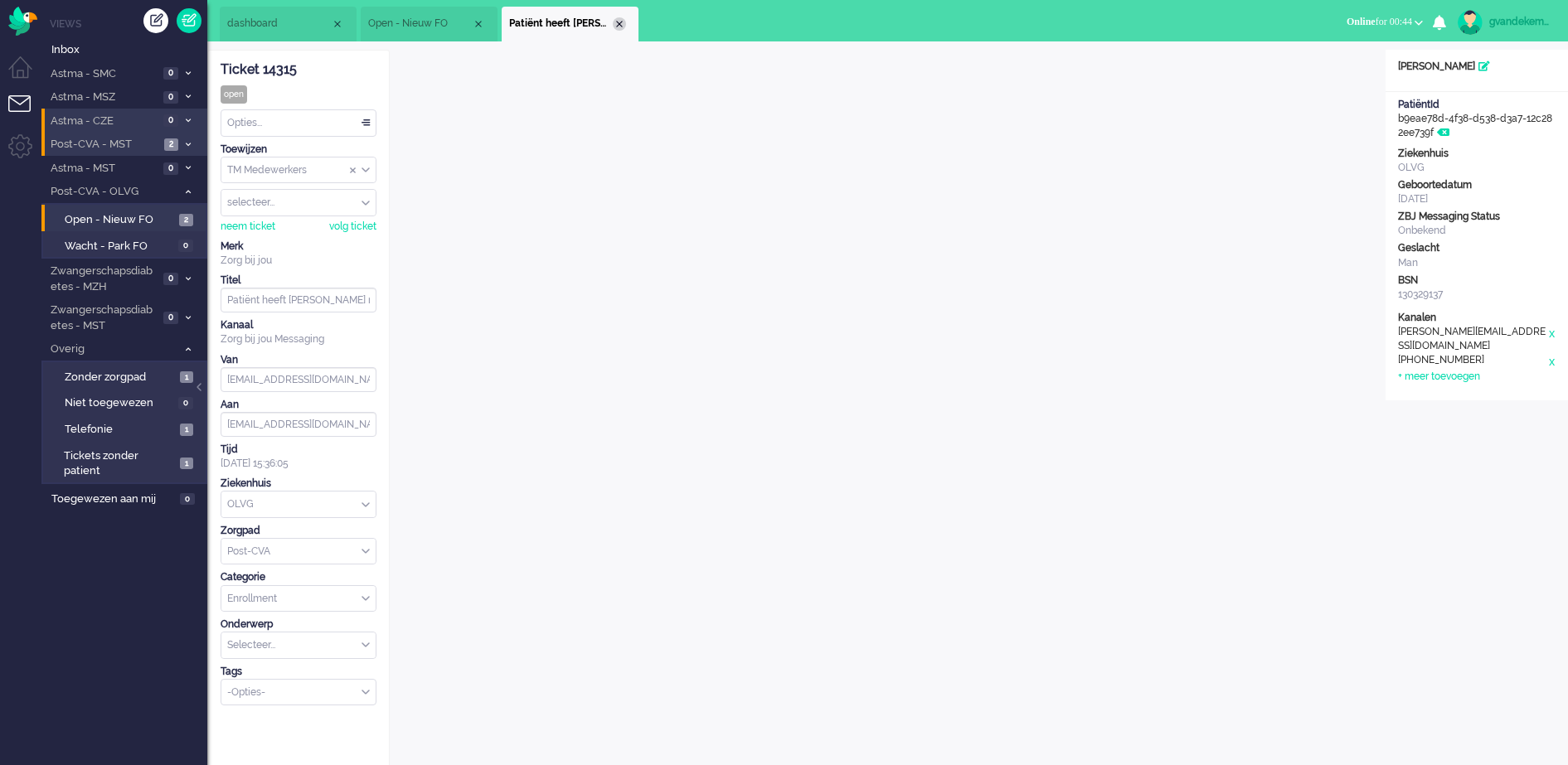
click at [623, 22] on div "Close tab" at bounding box center [619, 24] width 13 height 13
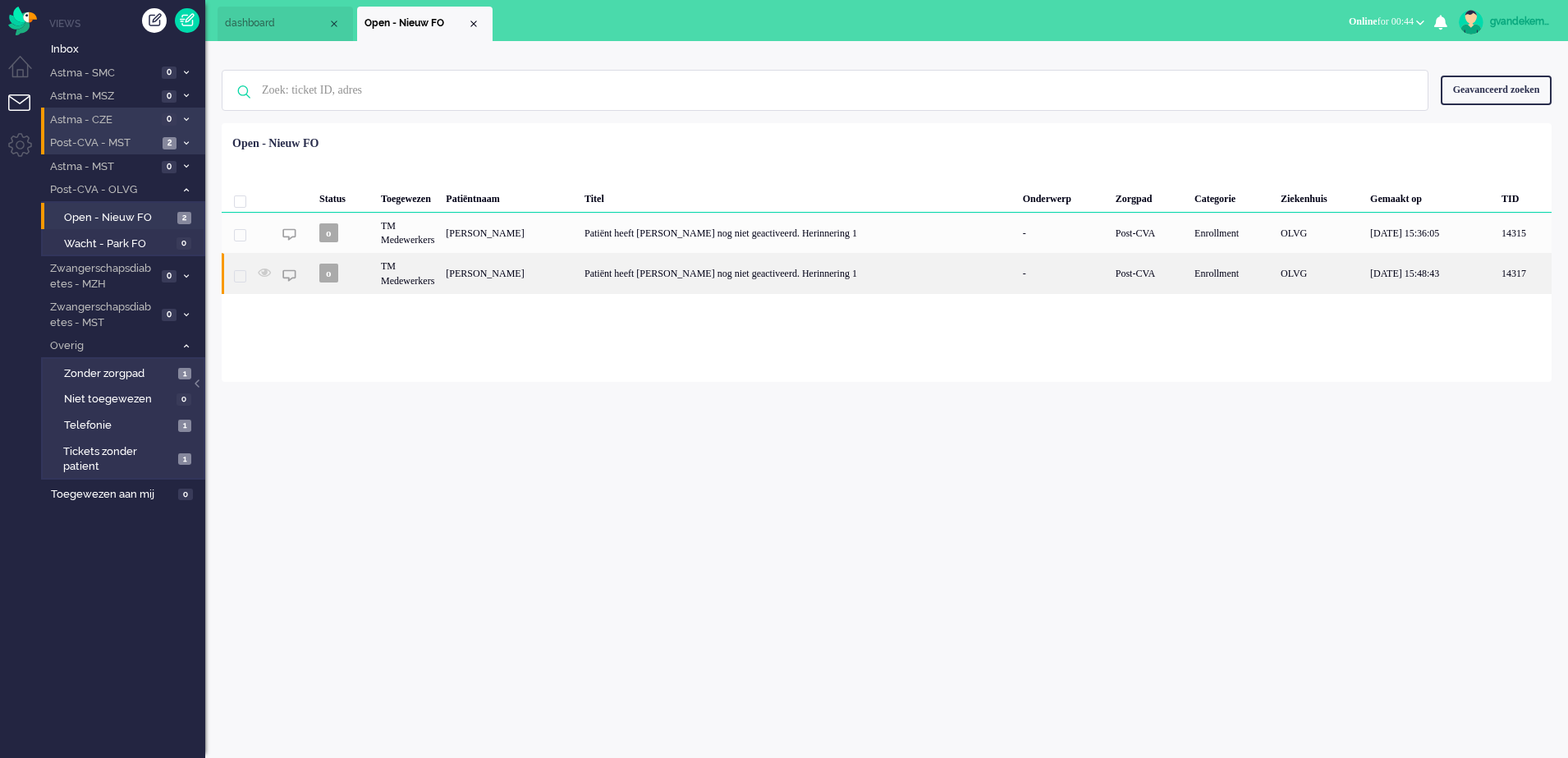
click at [833, 269] on div "Patiënt heeft [PERSON_NAME] nog niet geactiveerd. Herinnering 1" at bounding box center [797, 272] width 438 height 40
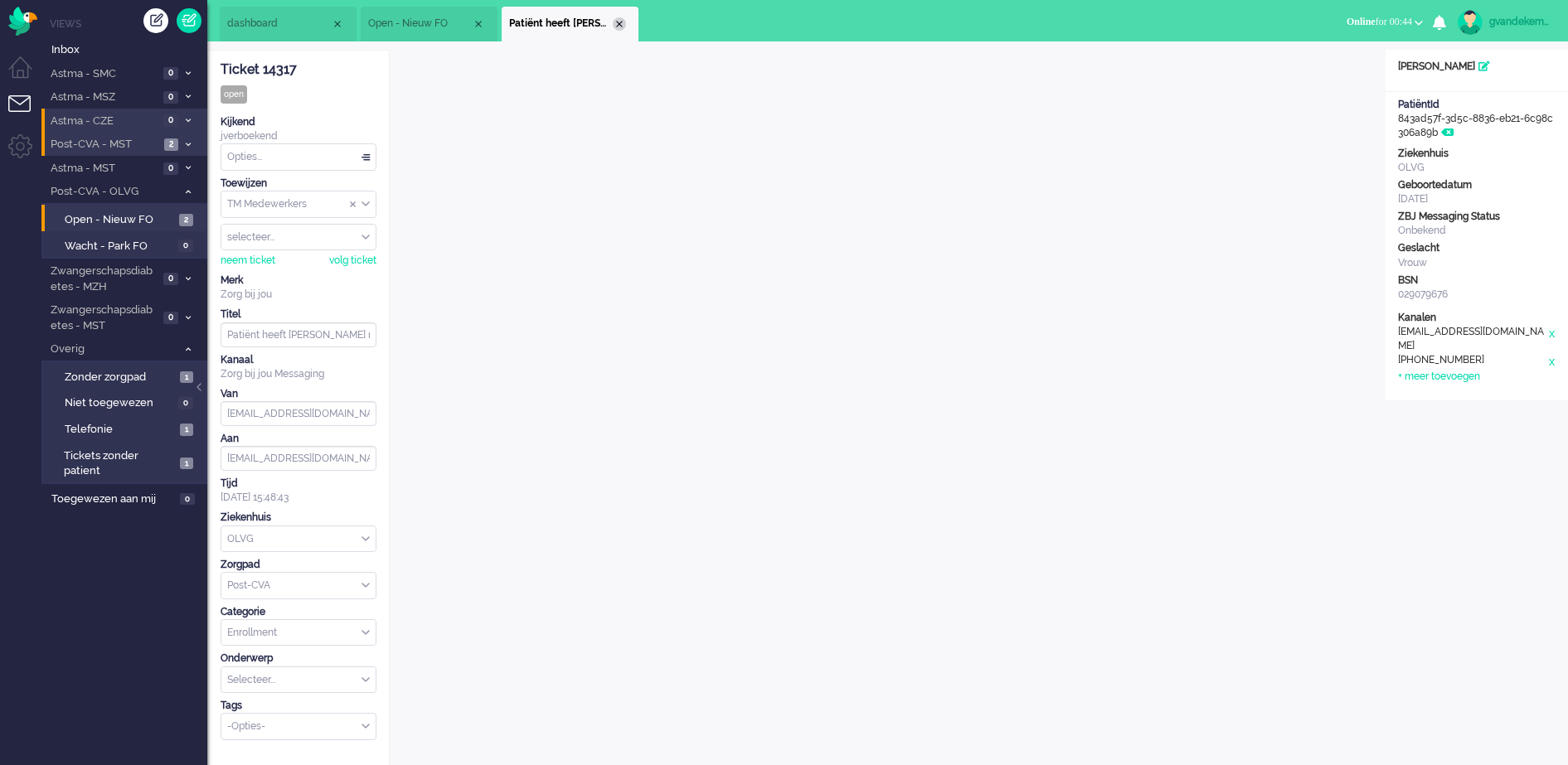
click at [620, 25] on div "Close tab" at bounding box center [619, 24] width 13 height 13
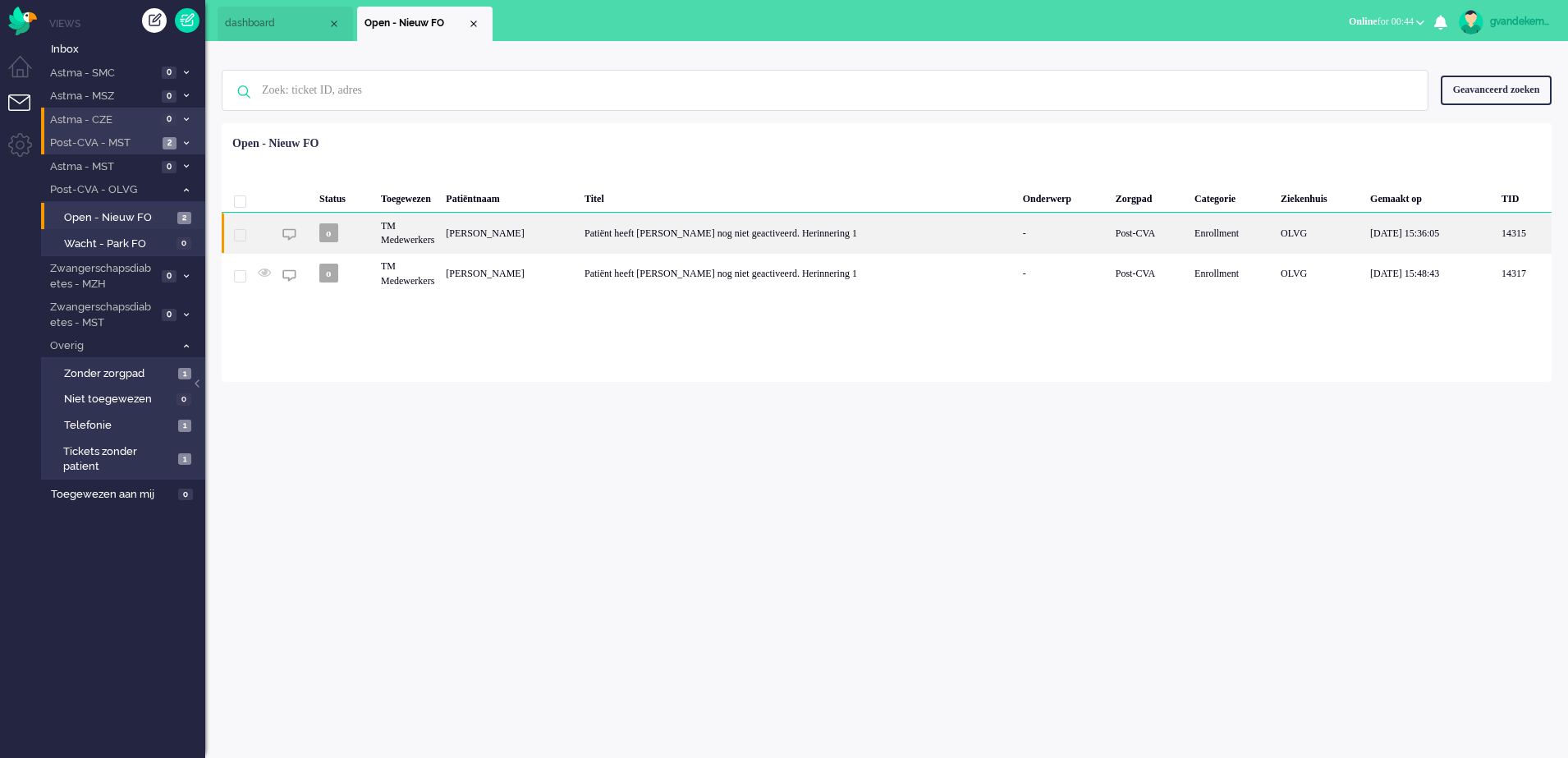
click at [681, 242] on div "Patiënt heeft [PERSON_NAME] nog niet geactiveerd. Herinnering 1" at bounding box center [797, 232] width 438 height 40
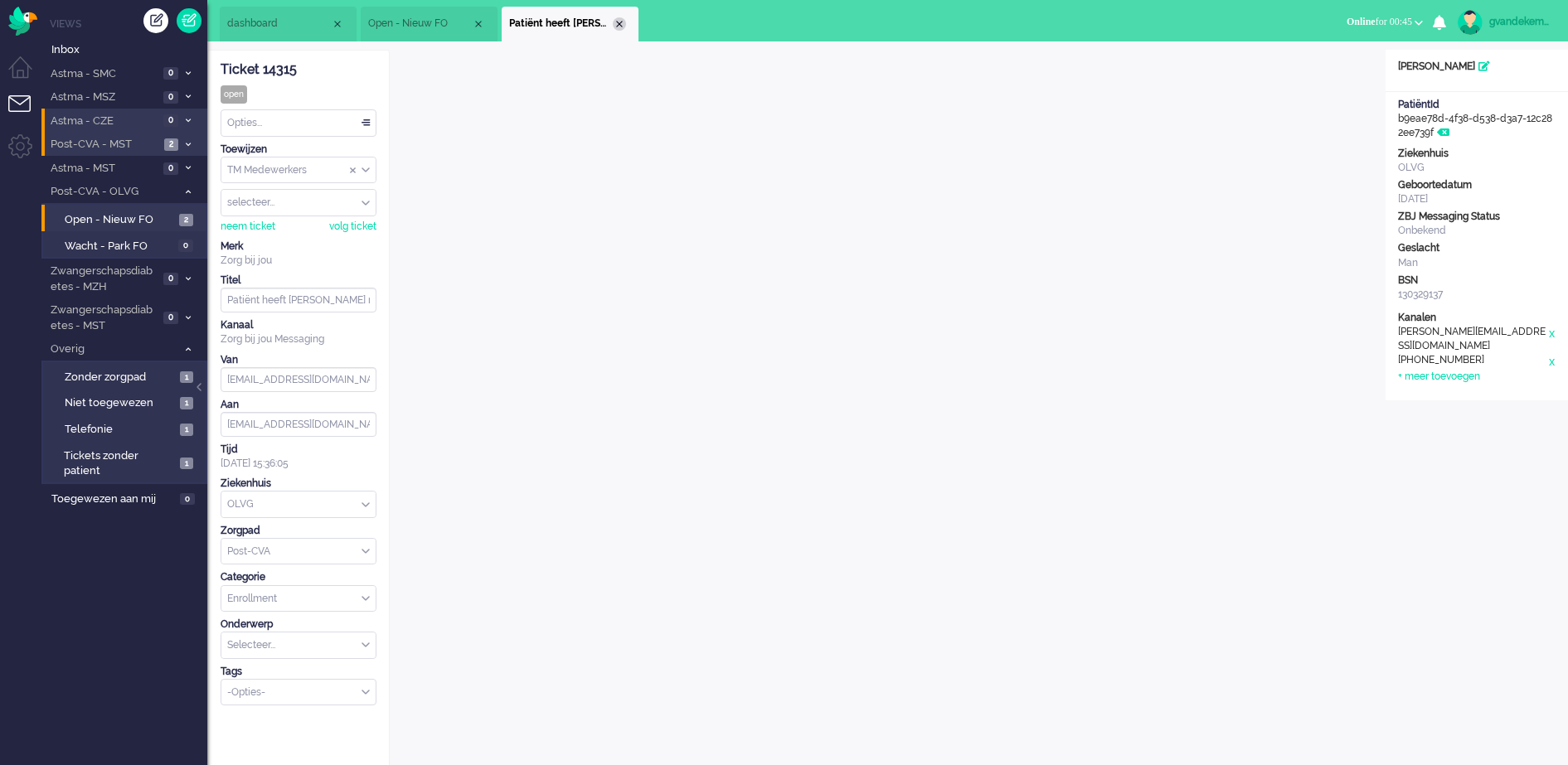
click at [621, 23] on div "Close tab" at bounding box center [619, 24] width 13 height 13
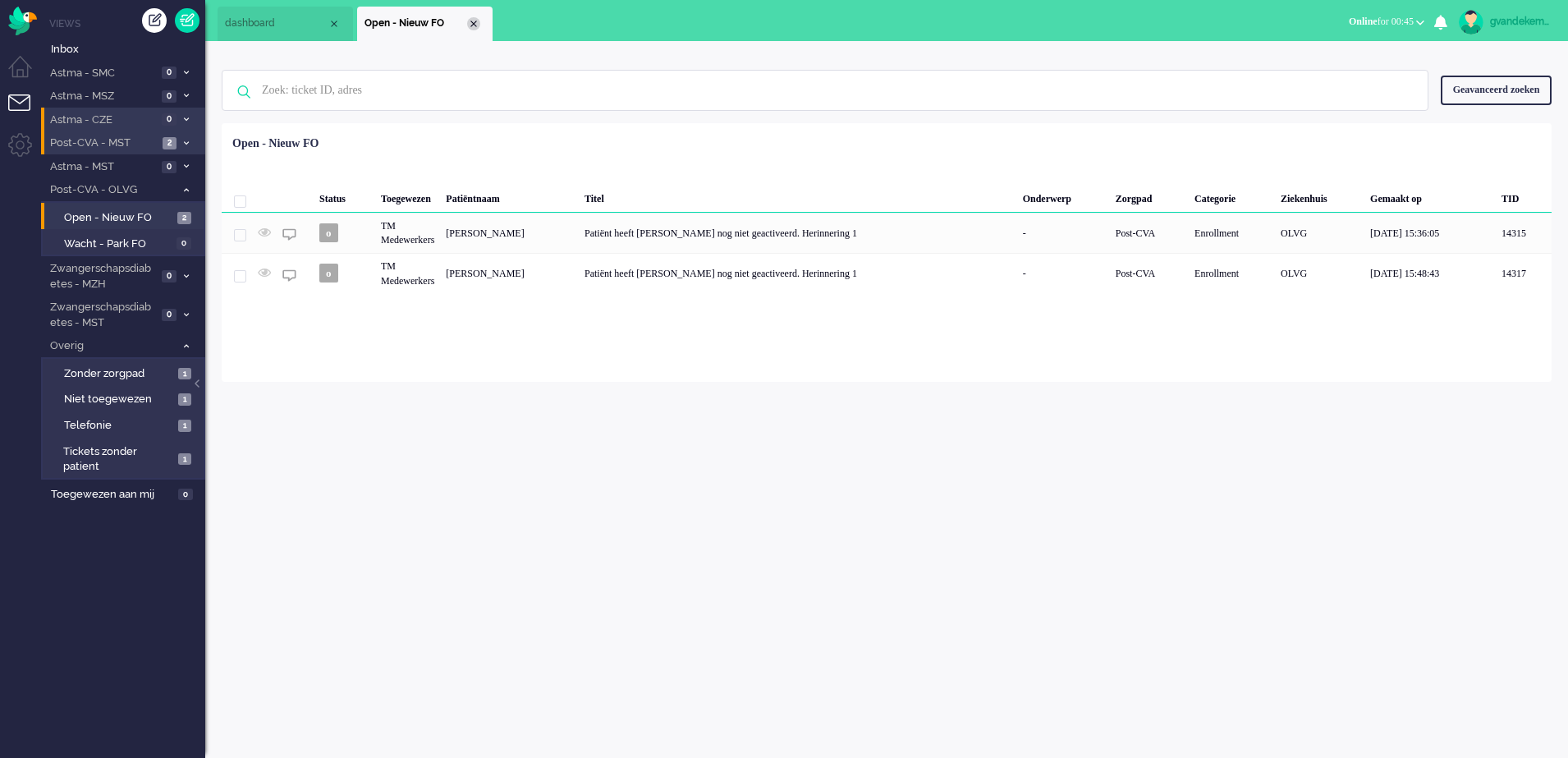
click at [472, 23] on div "Close tab" at bounding box center [473, 24] width 13 height 13
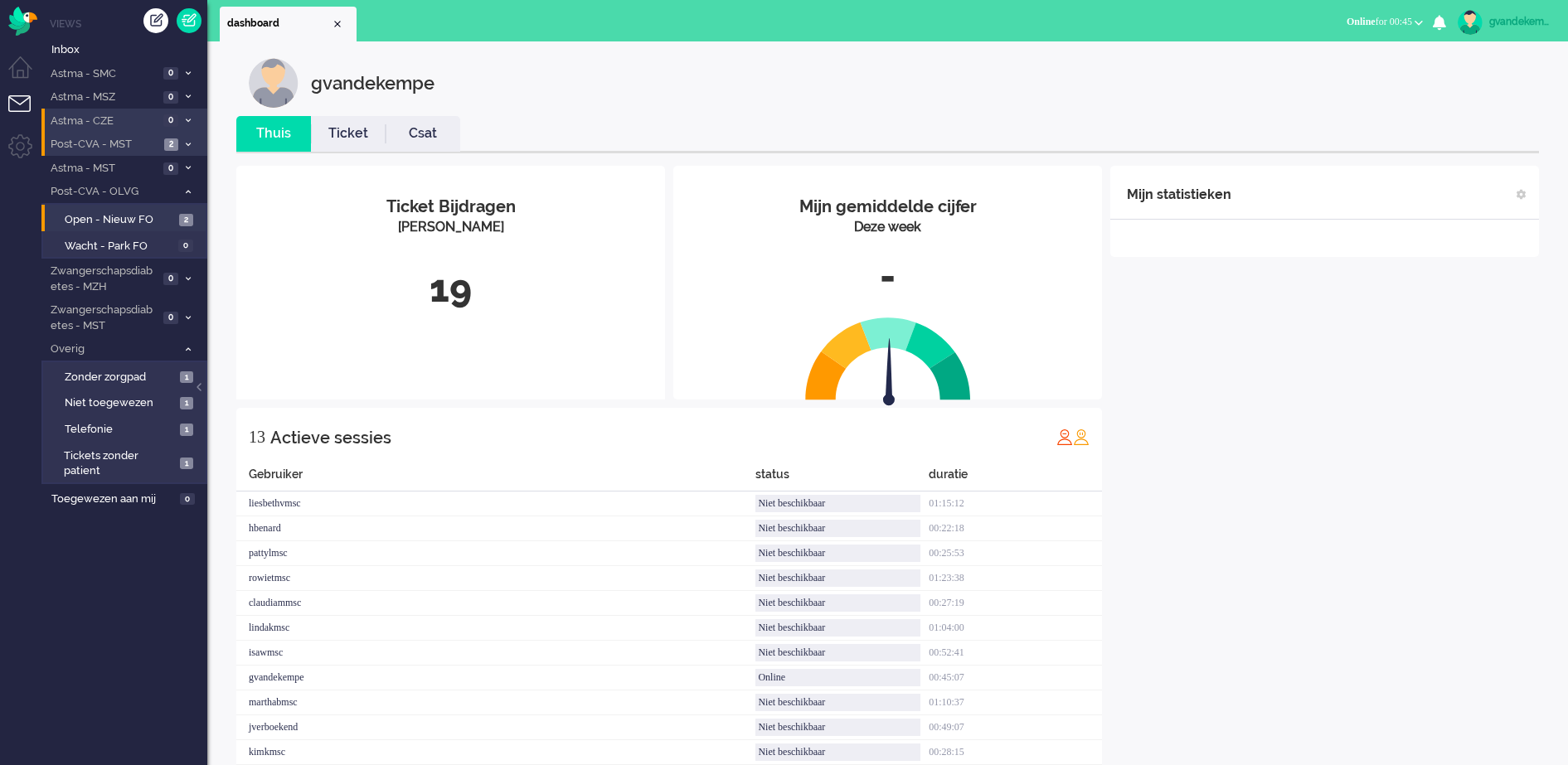
click at [1528, 442] on div "Mijn statistieken + Statistieken toevoegen Bel tijd (gemiddelde dag) Wrapup tij…" at bounding box center [1324, 499] width 429 height 666
click at [1417, 457] on div "Mijn statistieken + Statistieken toevoegen Bel tijd (gemiddelde dag) Wrapup tij…" at bounding box center [1324, 499] width 429 height 666
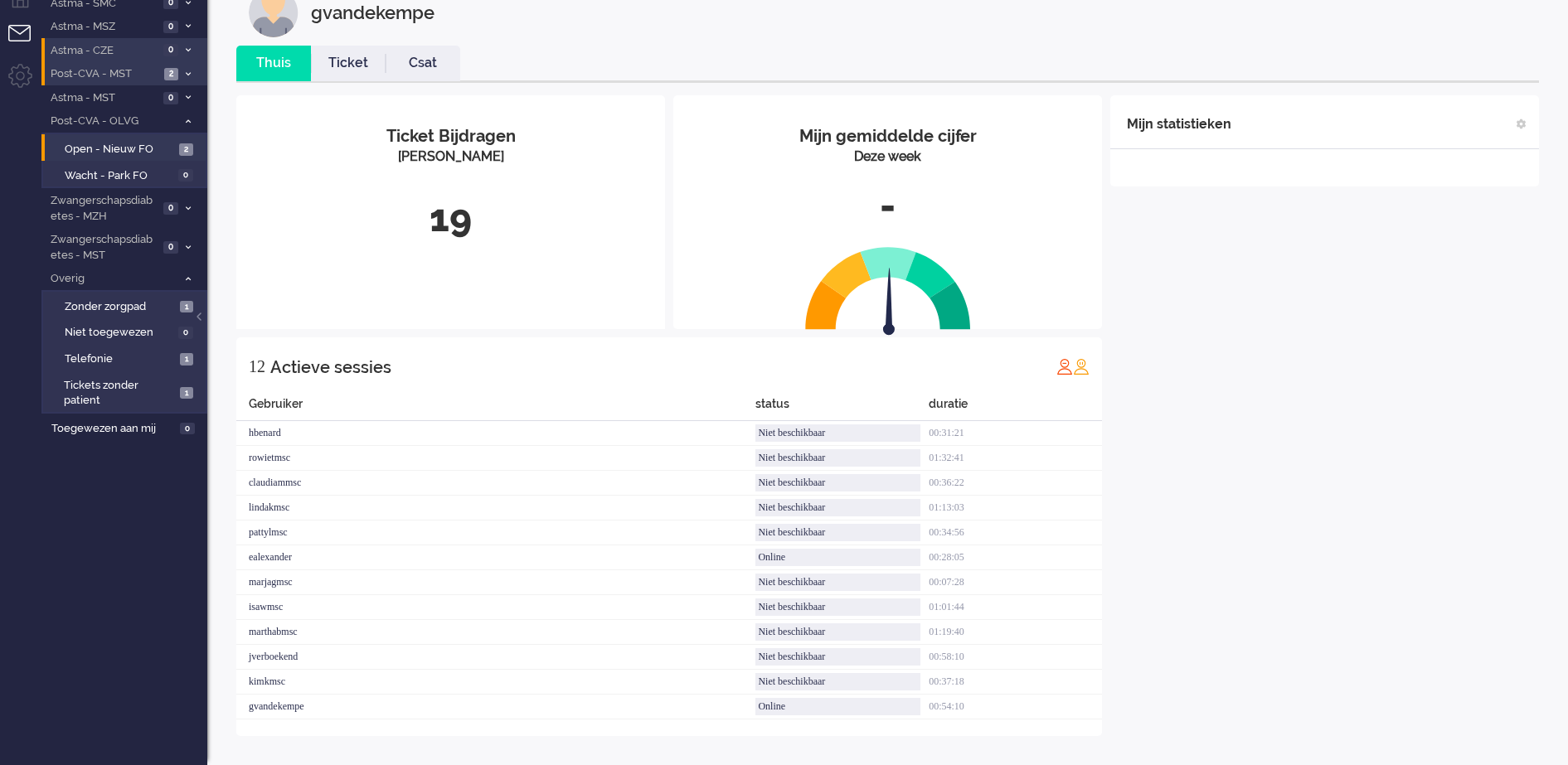
scroll to position [46, 0]
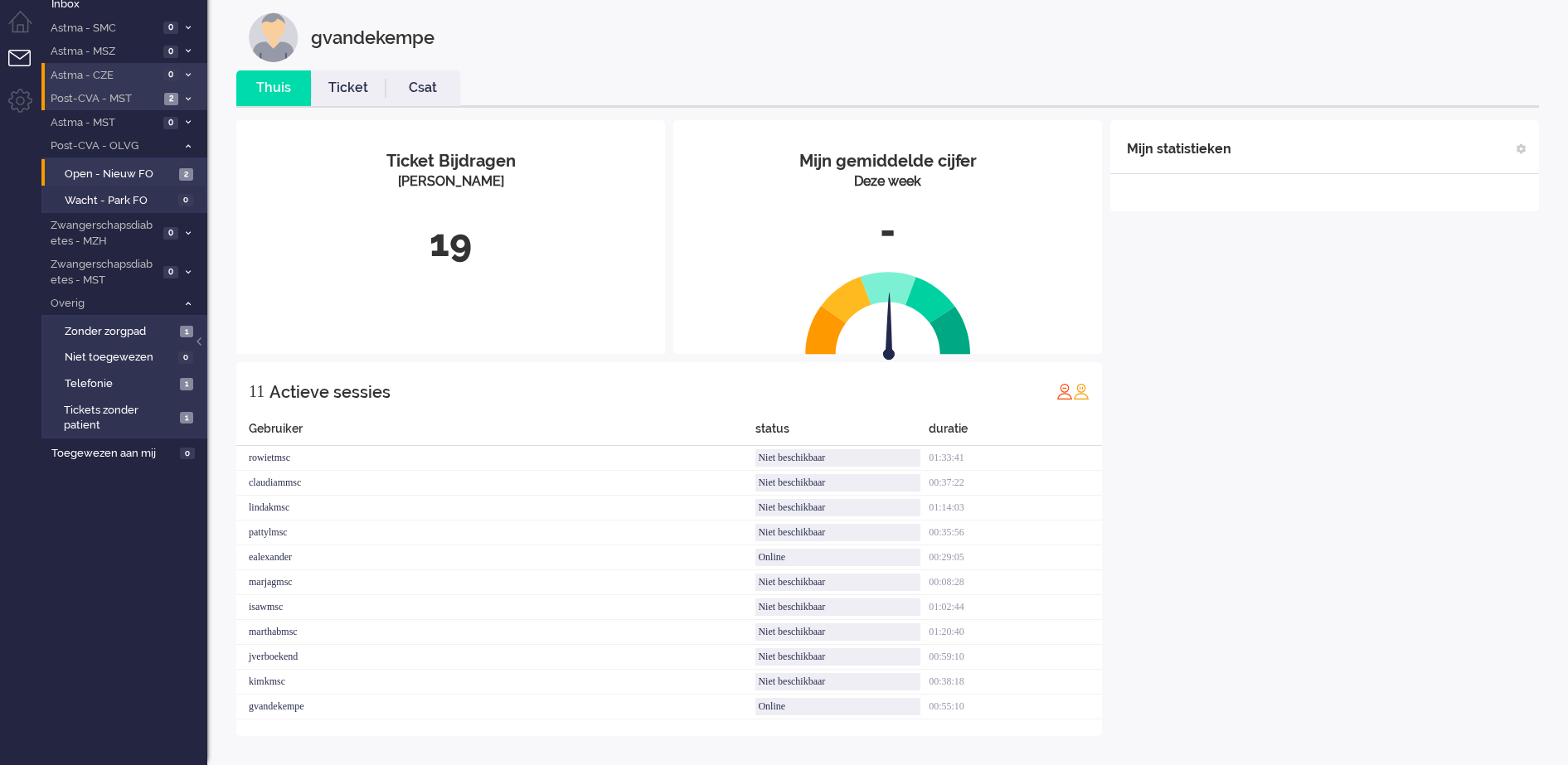
click at [177, 96] on span "2" at bounding box center [171, 98] width 14 height 12
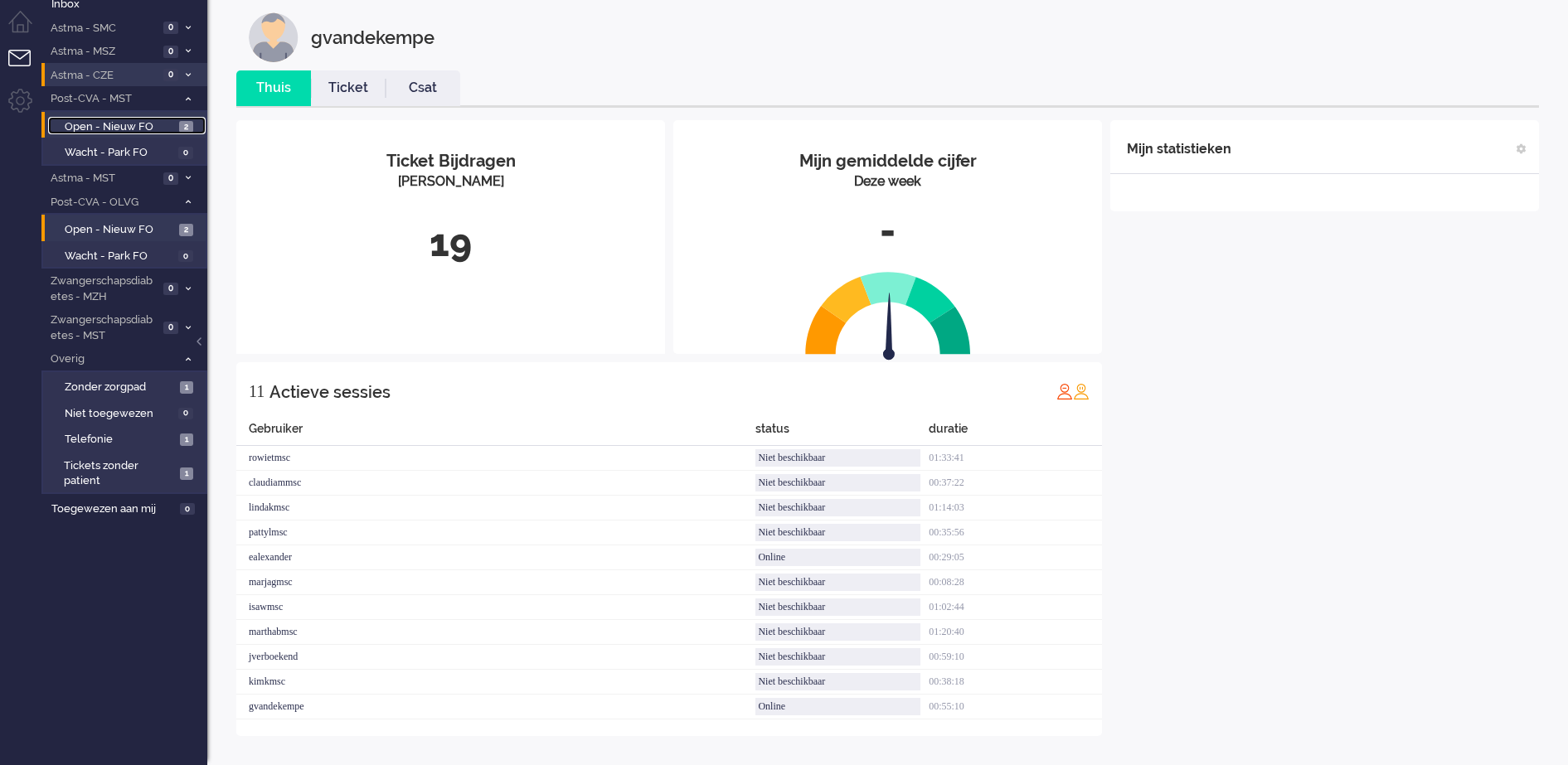
click at [172, 126] on span "Open - Nieuw FO" at bounding box center [120, 127] width 111 height 16
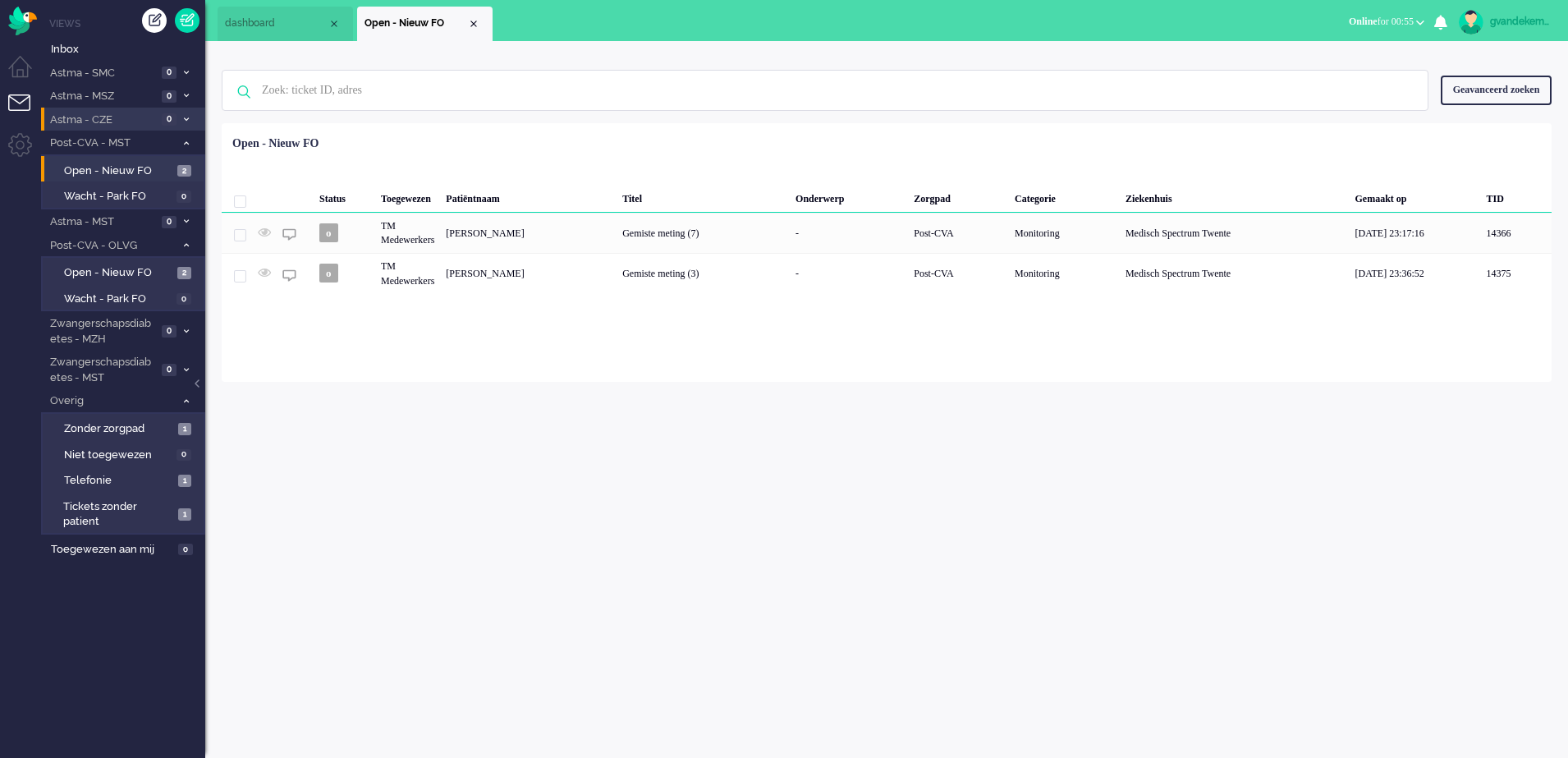
click at [185, 144] on icon at bounding box center [186, 143] width 5 height 6
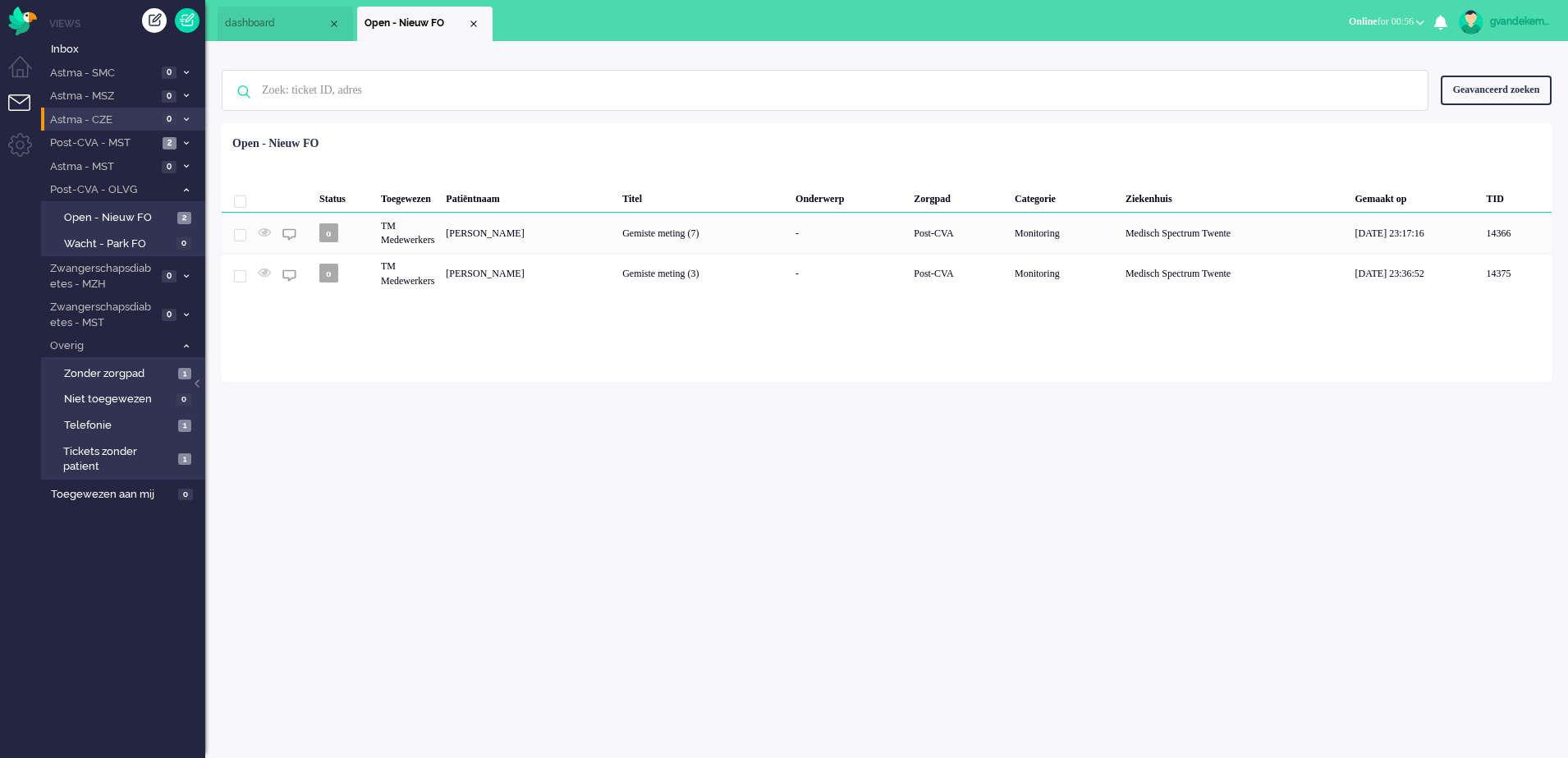
click at [187, 189] on icon at bounding box center [186, 190] width 5 height 6
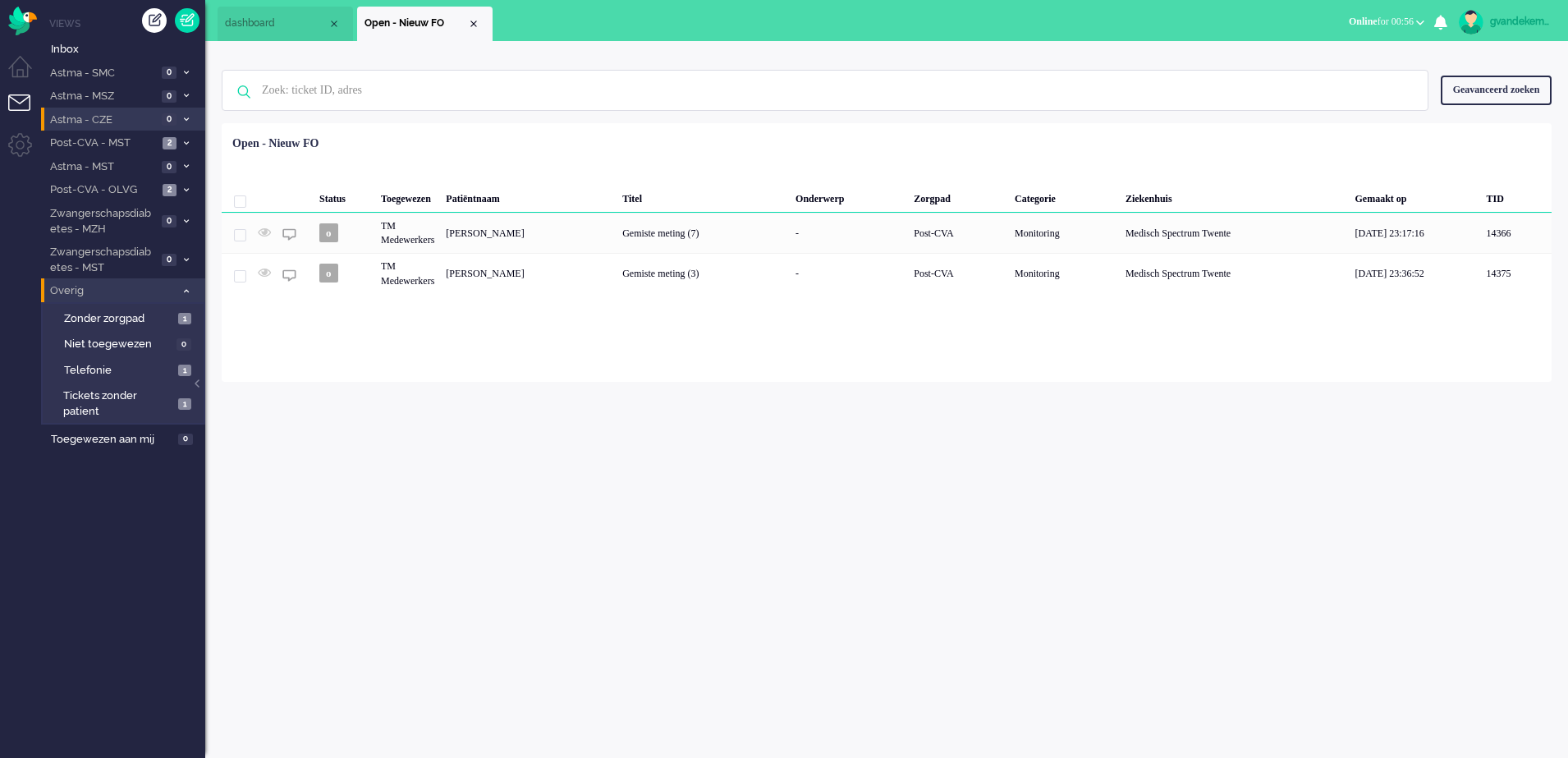
click at [188, 292] on icon at bounding box center [186, 291] width 5 height 6
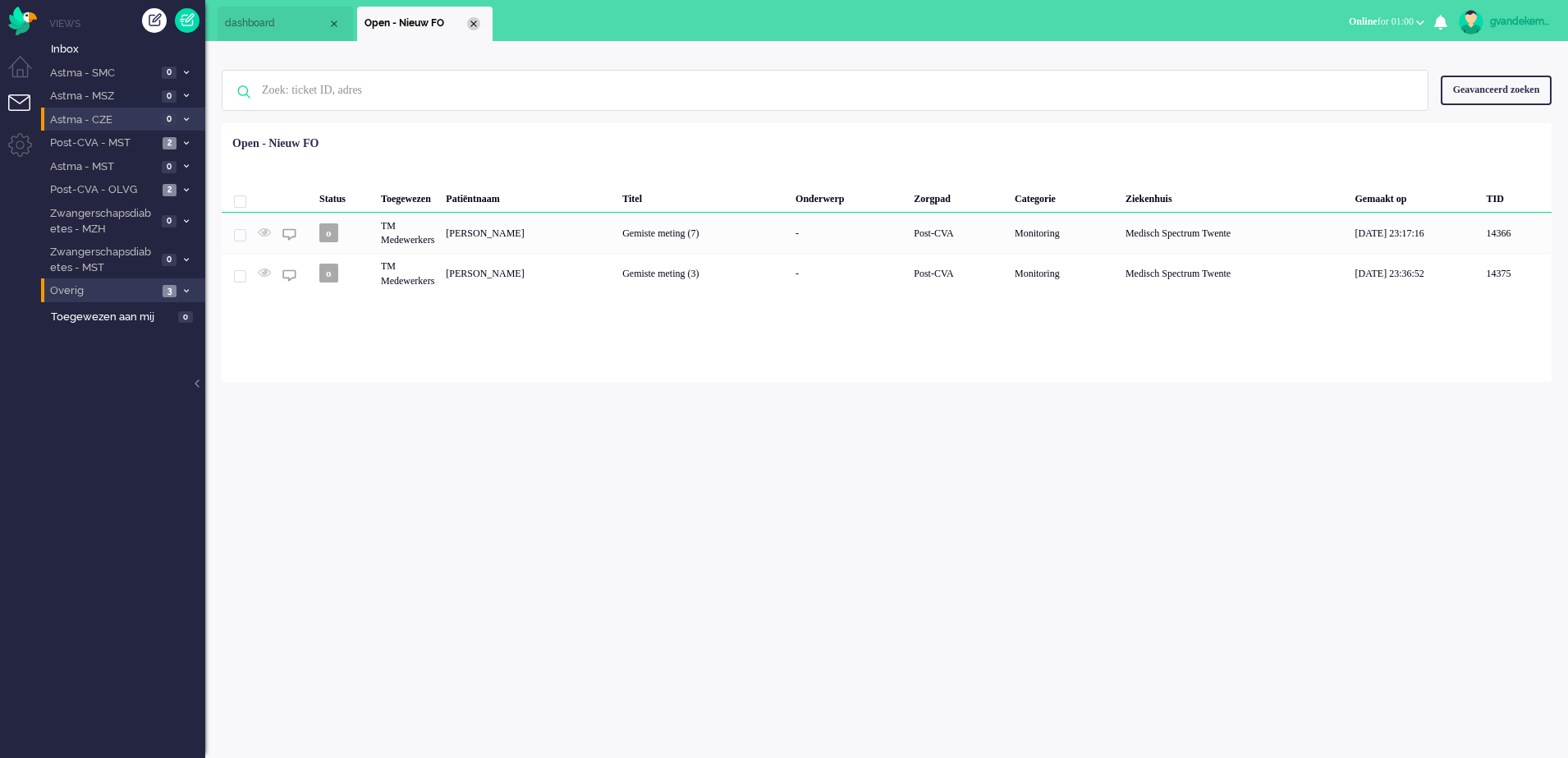
click at [470, 19] on div "Close tab" at bounding box center [473, 24] width 13 height 13
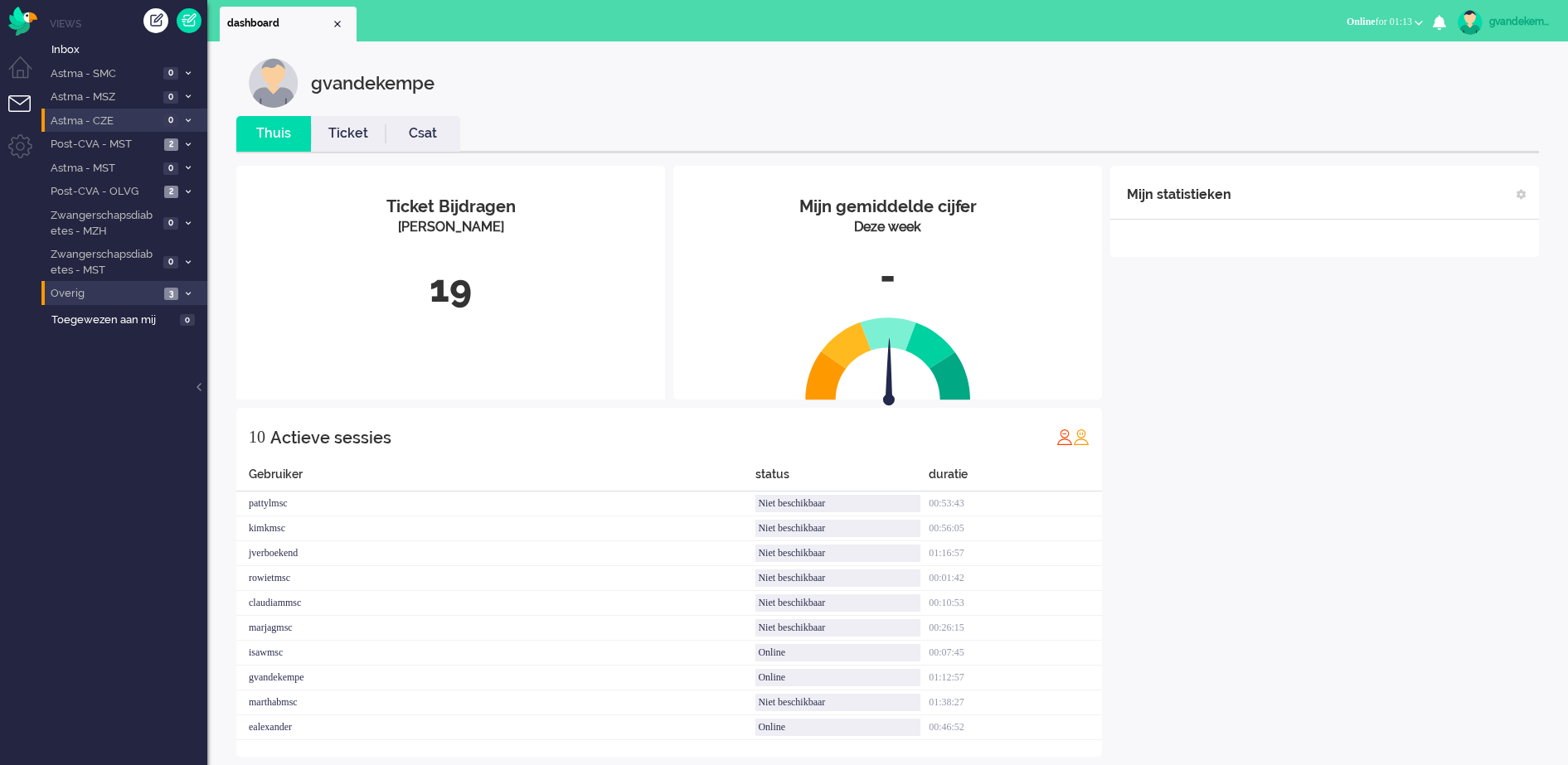
click at [1353, 483] on div "Mijn statistieken + Statistieken toevoegen Bel tijd (gemiddelde dag) Wrapup tij…" at bounding box center [1324, 461] width 429 height 591
click at [182, 185] on li "Post-CVA - OLVG 3" at bounding box center [124, 191] width 166 height 24
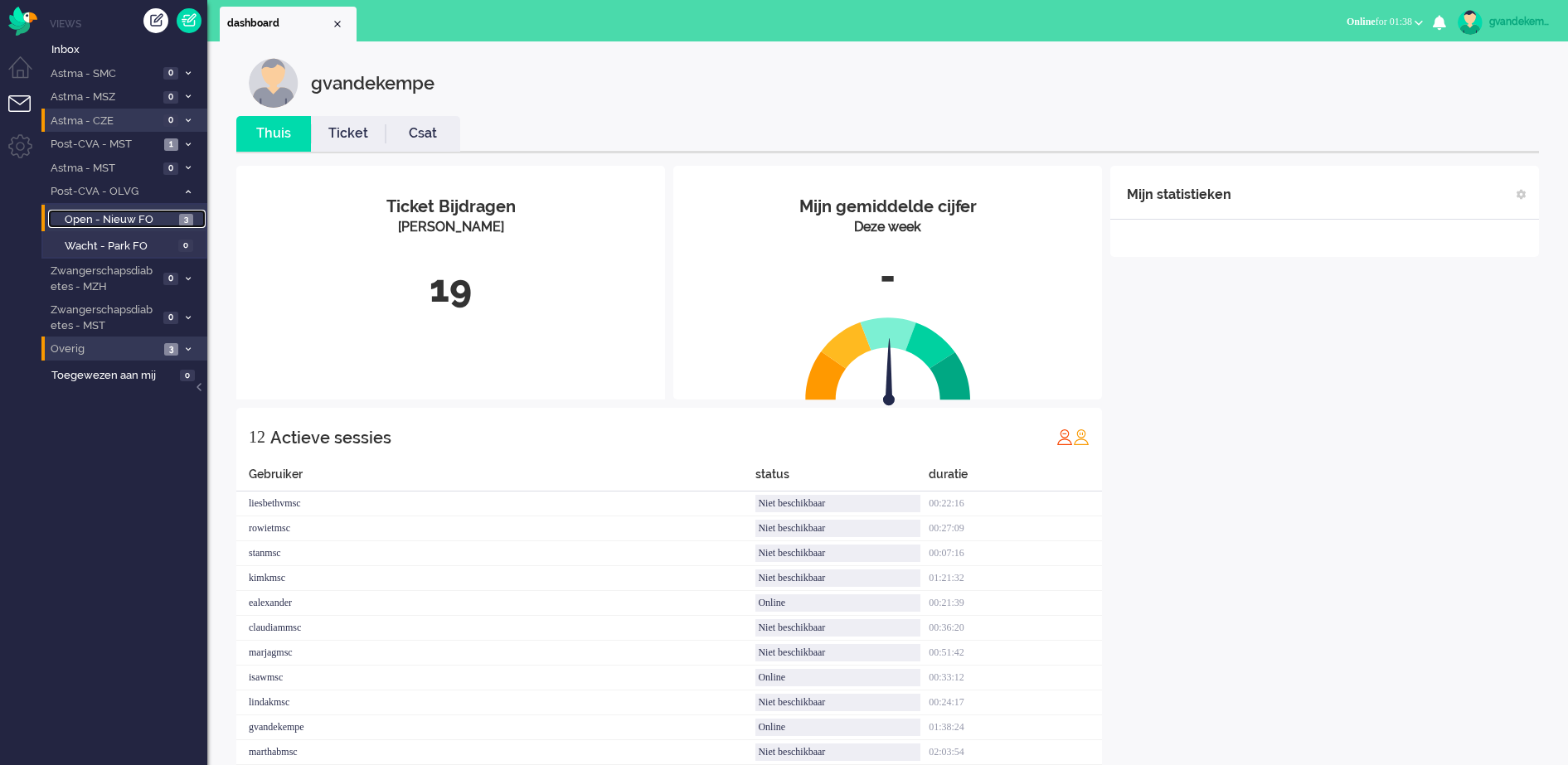
click at [164, 218] on span "Open - Nieuw FO" at bounding box center [120, 219] width 111 height 16
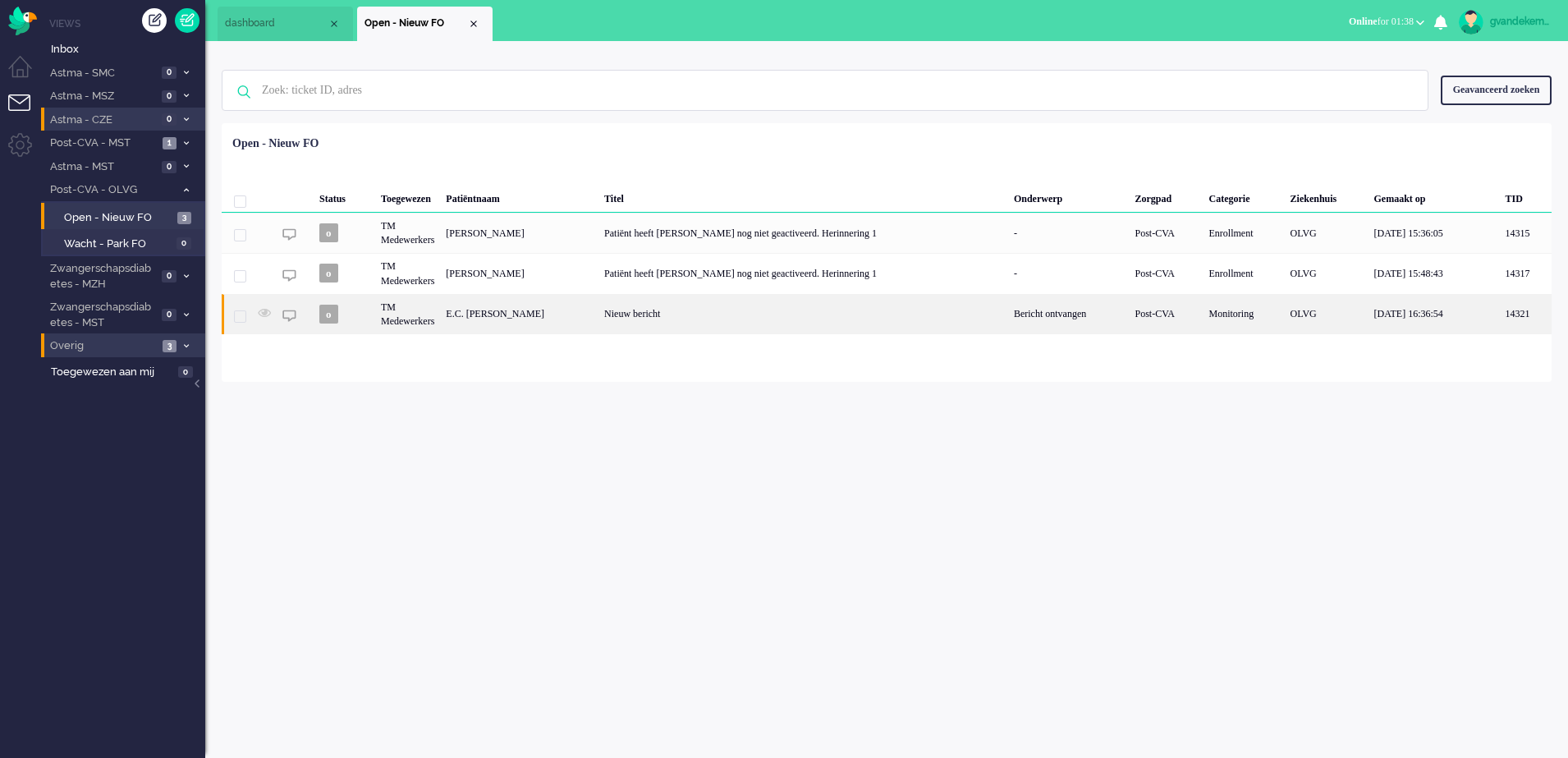
click at [722, 315] on div "Nieuw bericht" at bounding box center [803, 314] width 409 height 40
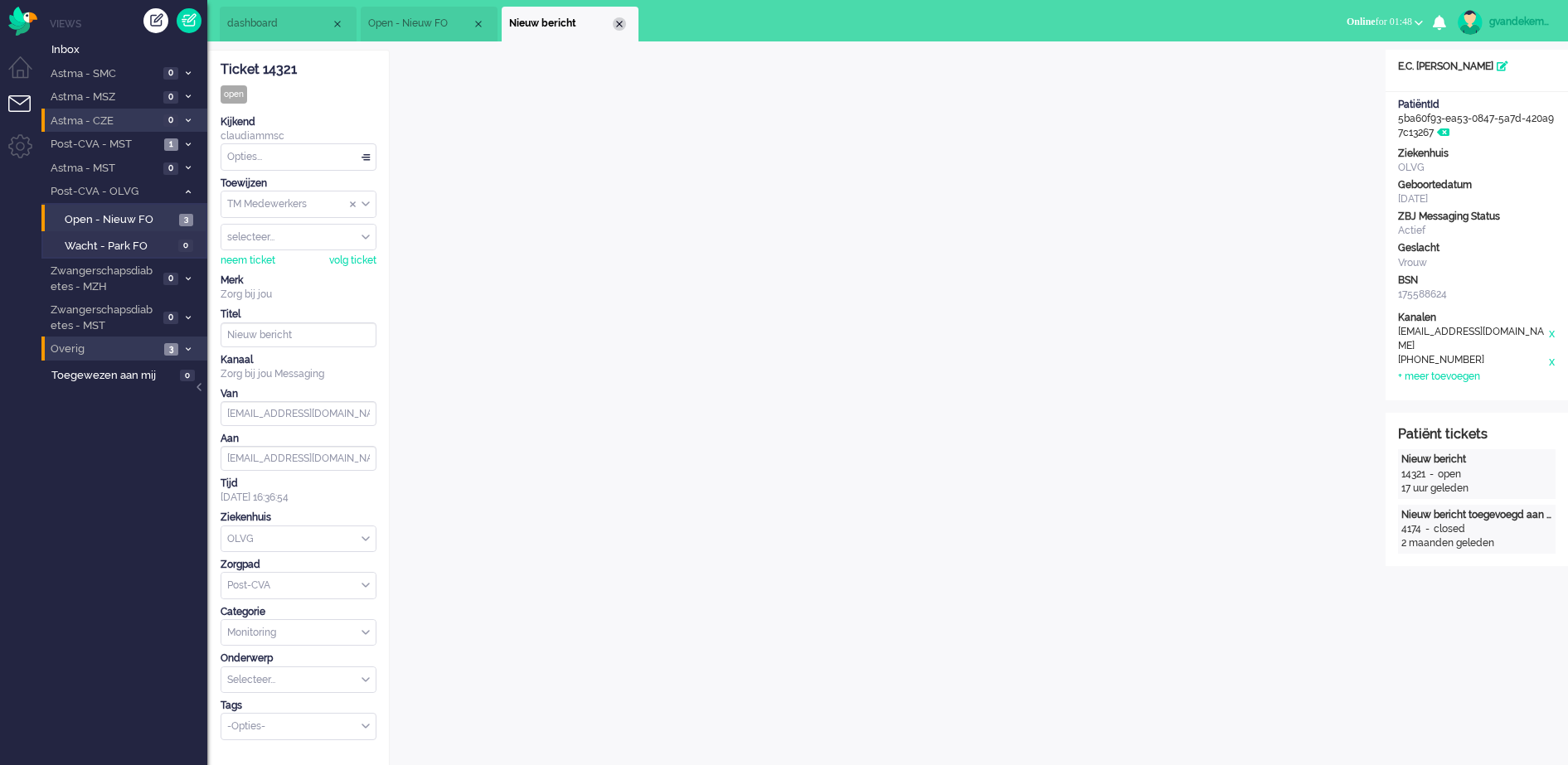
click at [621, 25] on div "Close tab" at bounding box center [619, 24] width 13 height 13
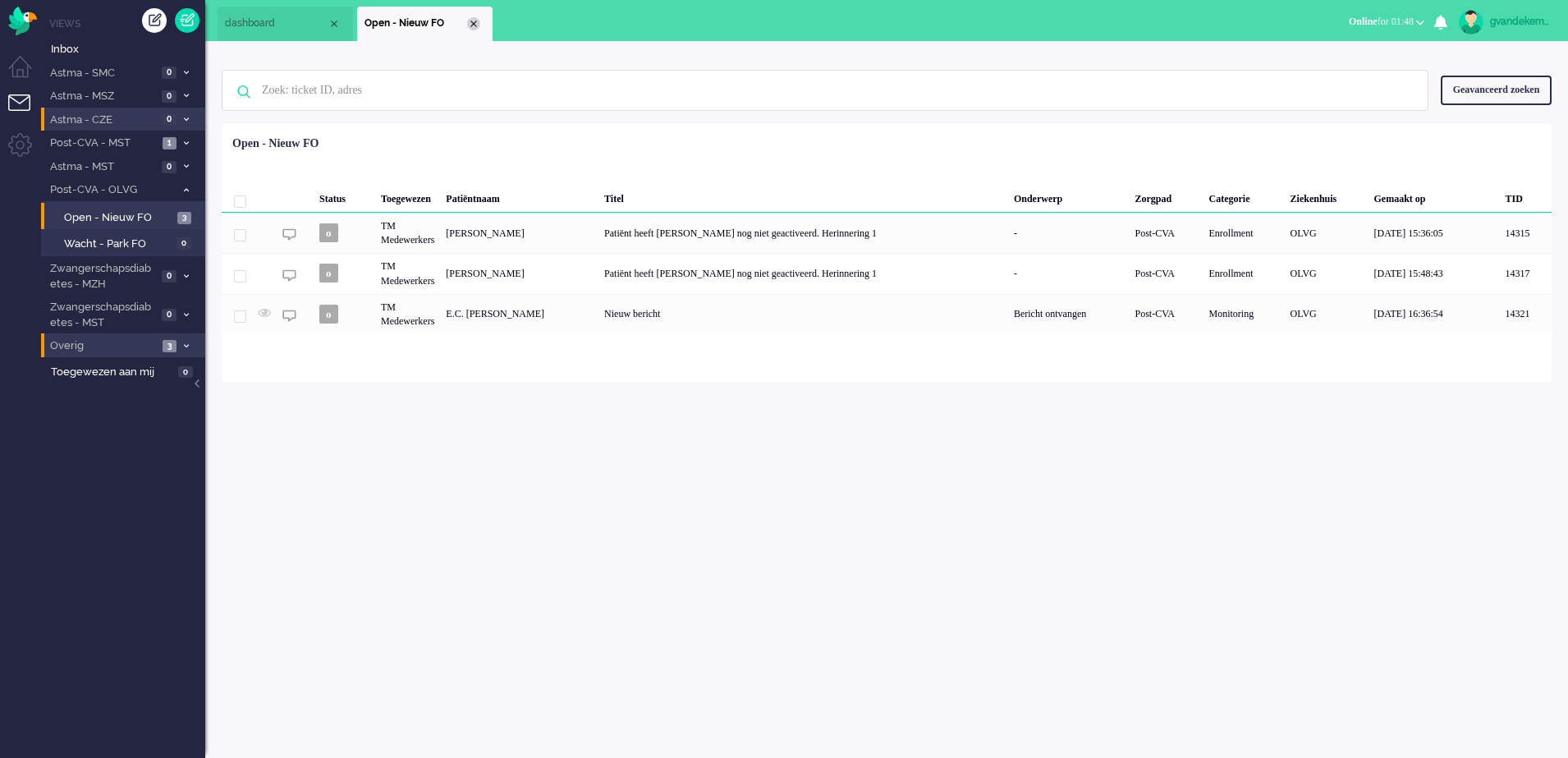
click at [472, 23] on div "Close tab" at bounding box center [473, 24] width 13 height 13
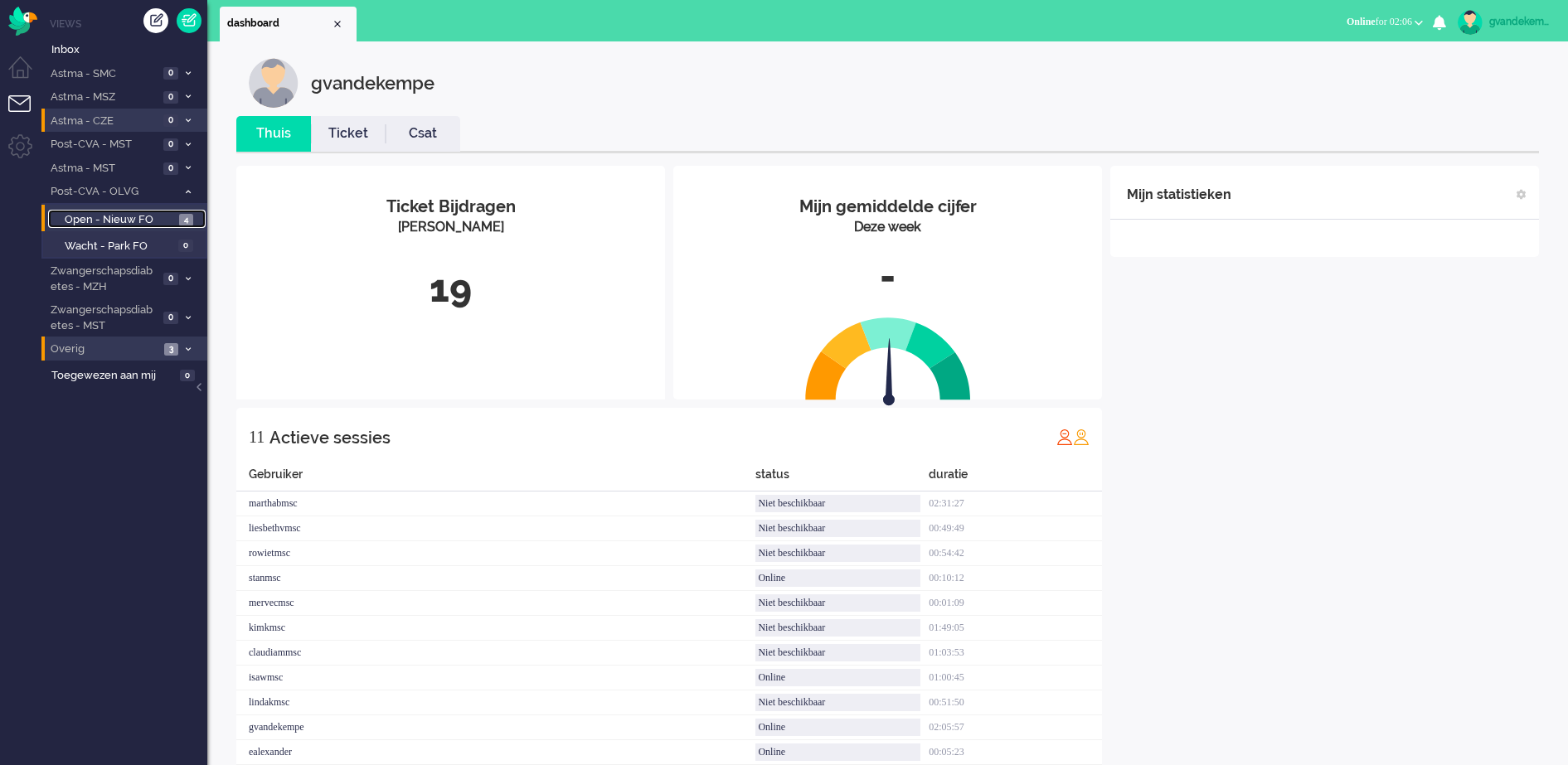
click at [119, 218] on span "Open - Nieuw FO" at bounding box center [120, 219] width 111 height 16
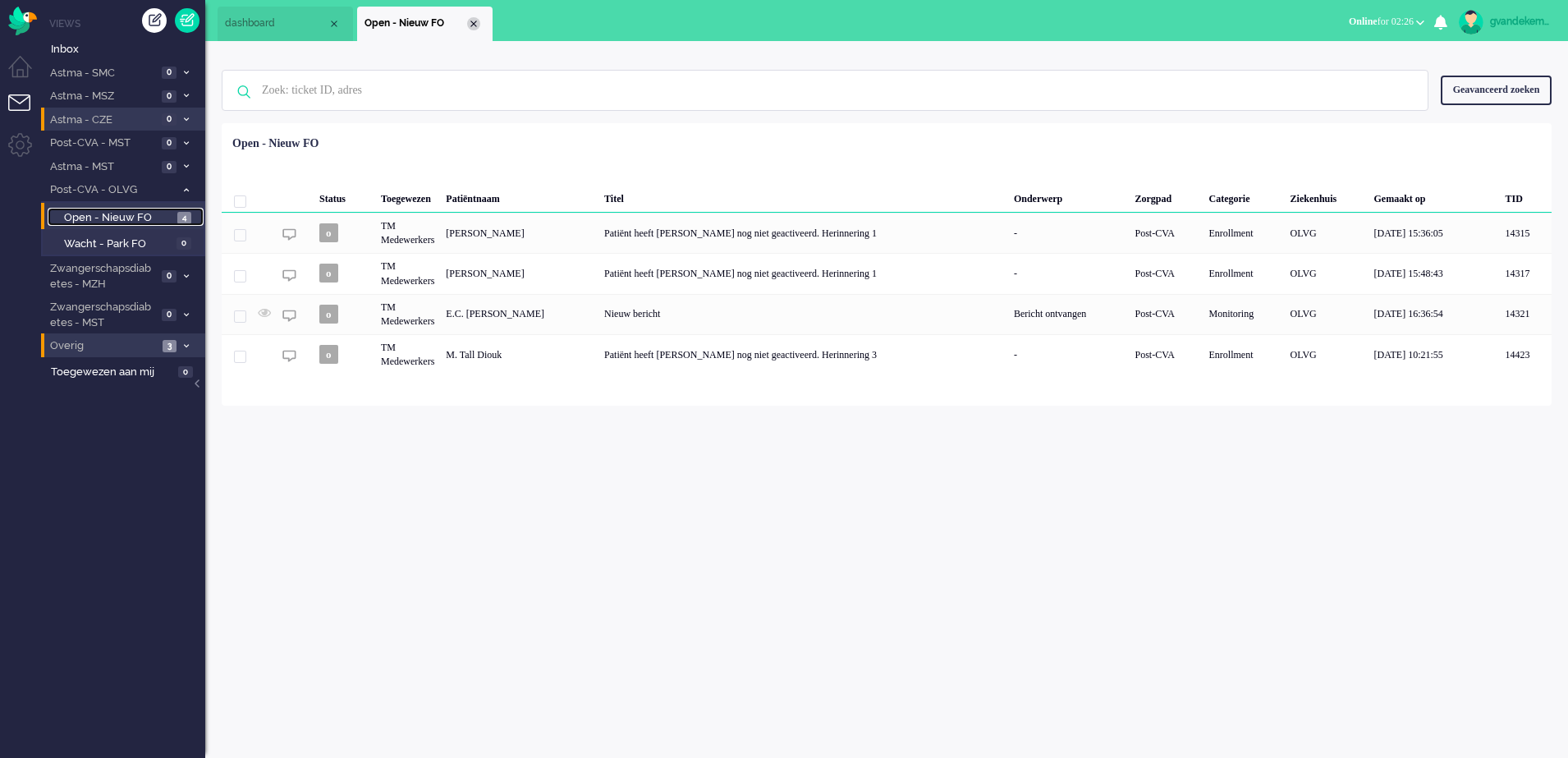
click at [471, 20] on div "Close tab" at bounding box center [473, 24] width 13 height 13
